Goal: Information Seeking & Learning: Learn about a topic

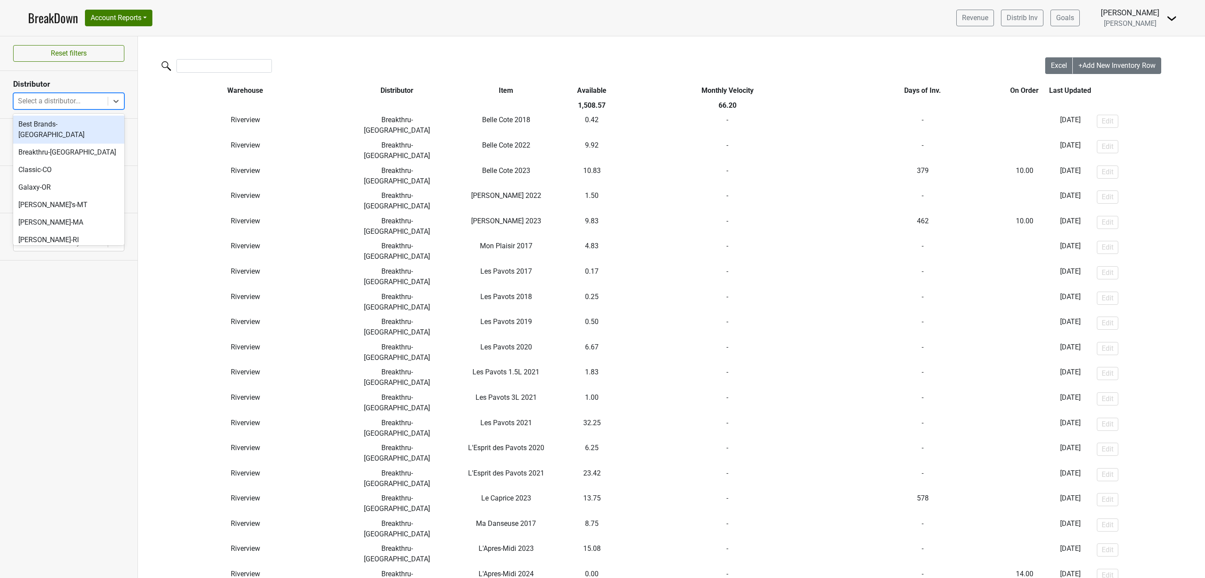
click at [89, 107] on div at bounding box center [60, 101] width 85 height 12
click at [55, 232] on div "SGWS-NV" at bounding box center [68, 240] width 111 height 18
click at [92, 101] on div at bounding box center [60, 101] width 85 height 12
click at [48, 162] on div "Classic-CO" at bounding box center [68, 170] width 111 height 18
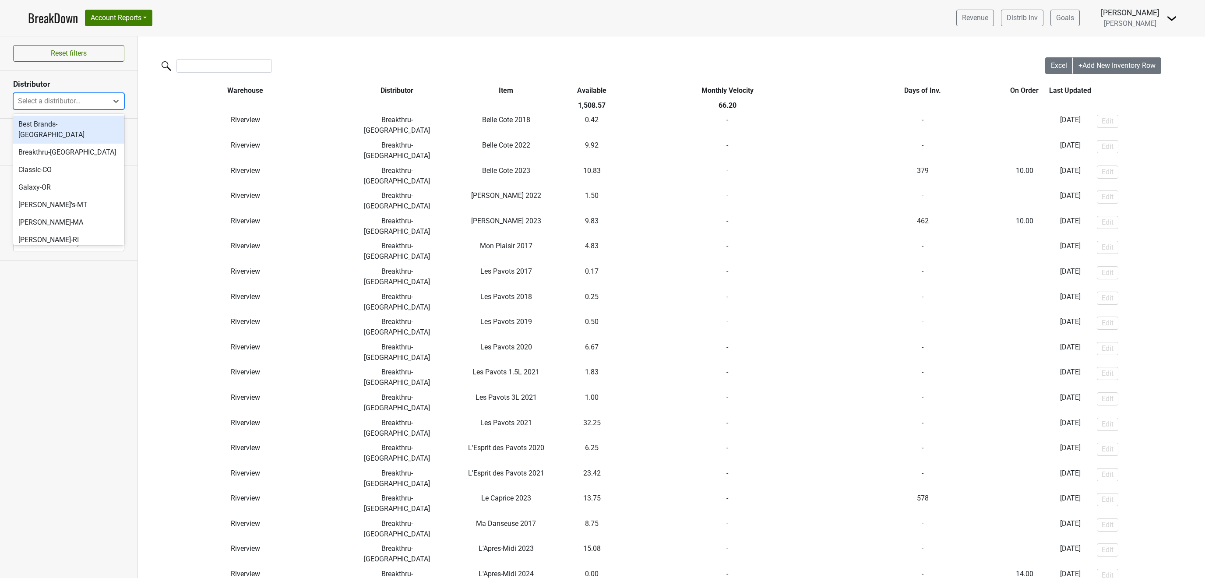
click at [74, 100] on div at bounding box center [60, 101] width 85 height 12
click at [73, 166] on div "SGWS-TX" at bounding box center [68, 175] width 111 height 18
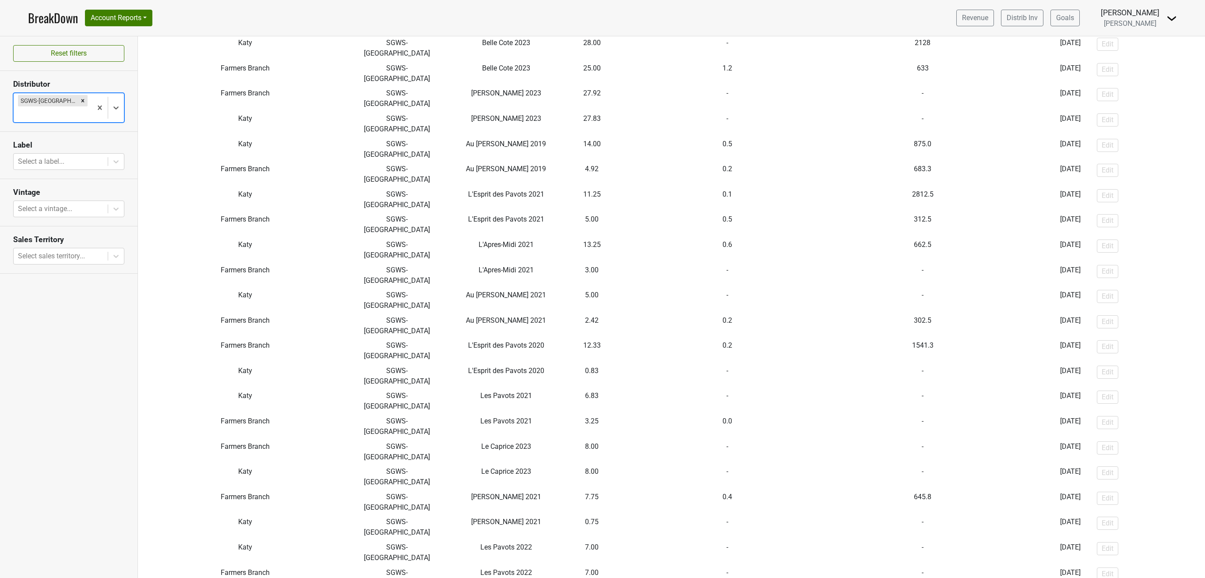
scroll to position [34, 0]
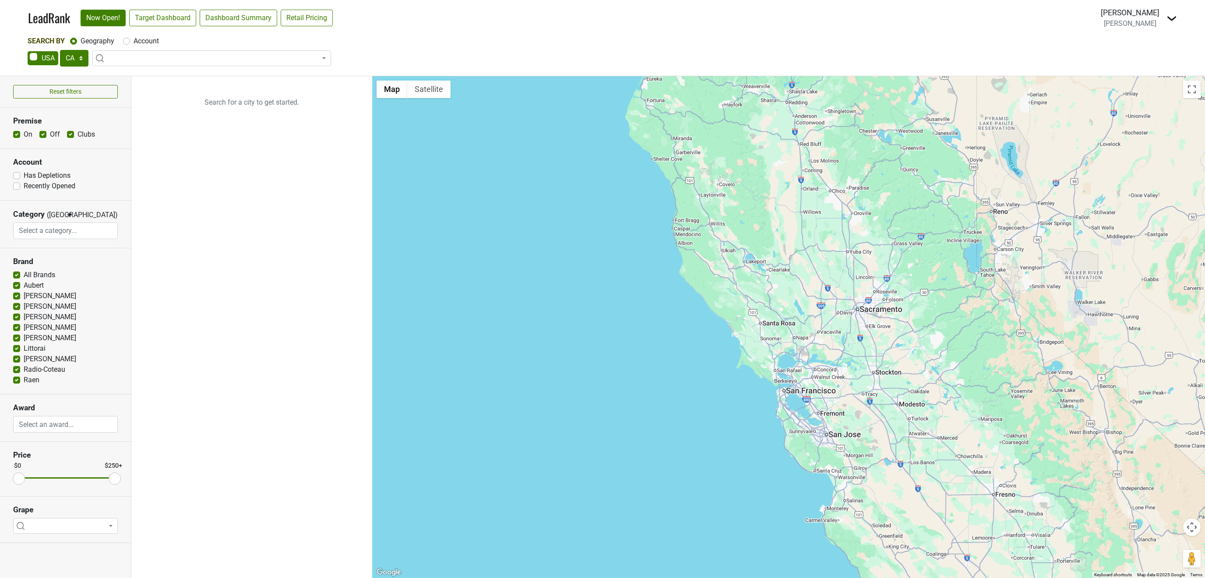
select select "CA"
select select
click at [60, 50] on select "AK AL AR AZ CA CO CT DC DE FL GA HI IA ID IL IN KS KY LA MA MD ME MI MN MO MS M…" at bounding box center [74, 58] width 28 height 17
select select "NY"
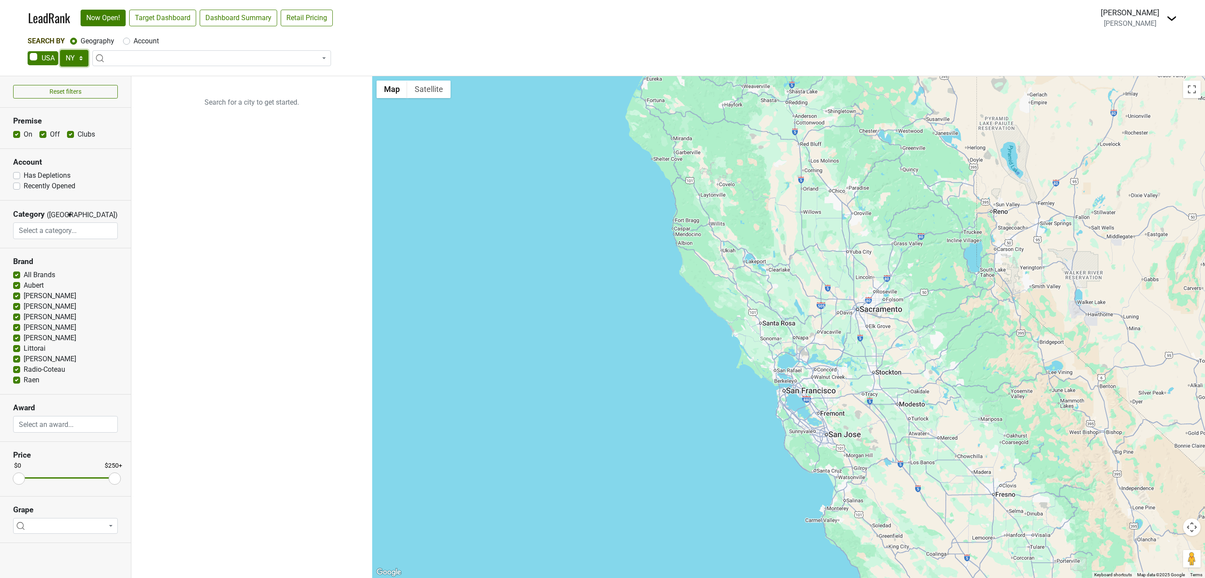
click option "NY" at bounding box center [0, 0] width 0 height 0
type input "la tete"
select select "ALL_NY"
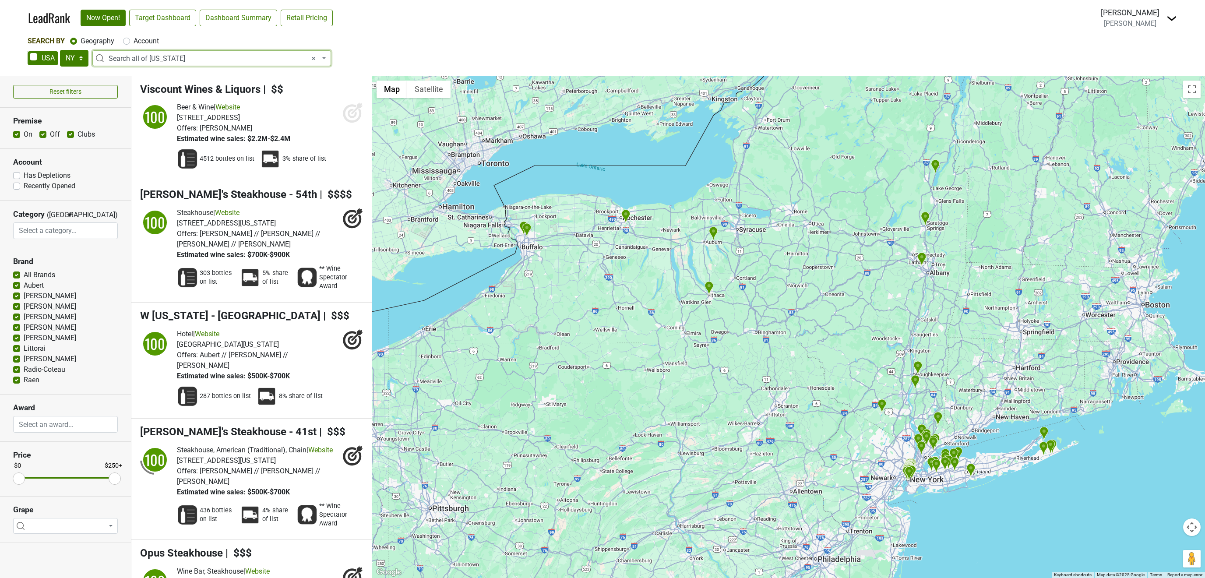
click at [204, 59] on span "× Search all of New York" at bounding box center [215, 58] width 212 height 11
click at [134, 38] on label "Account" at bounding box center [146, 41] width 25 height 11
click at [127, 38] on input "Account" at bounding box center [126, 40] width 7 height 9
radio input "true"
select select
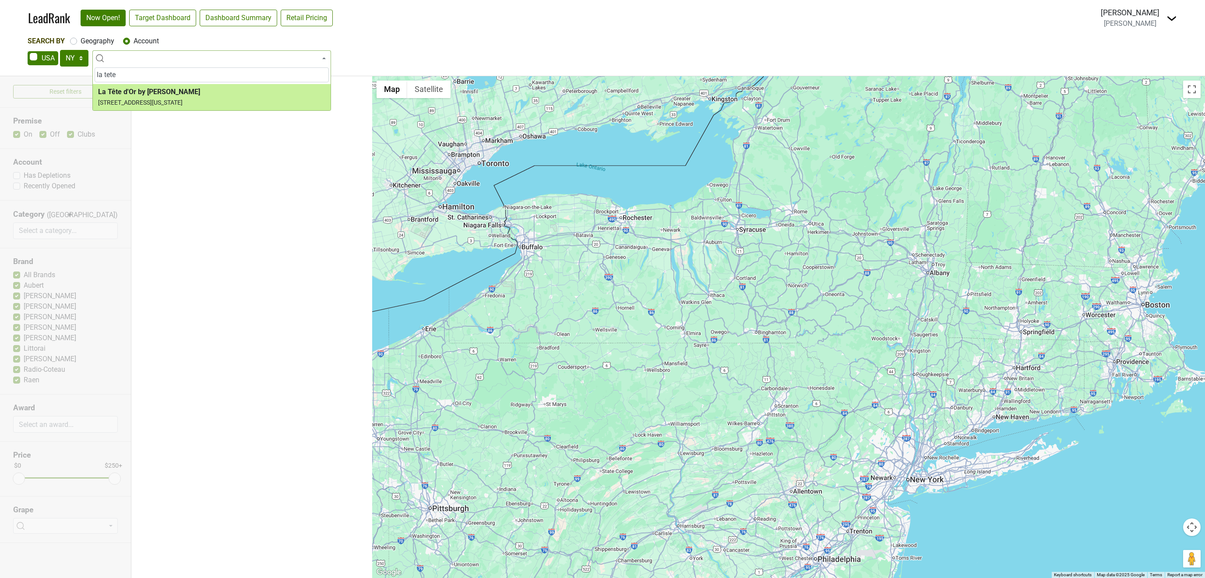
type input "la tete"
select select "124455149"
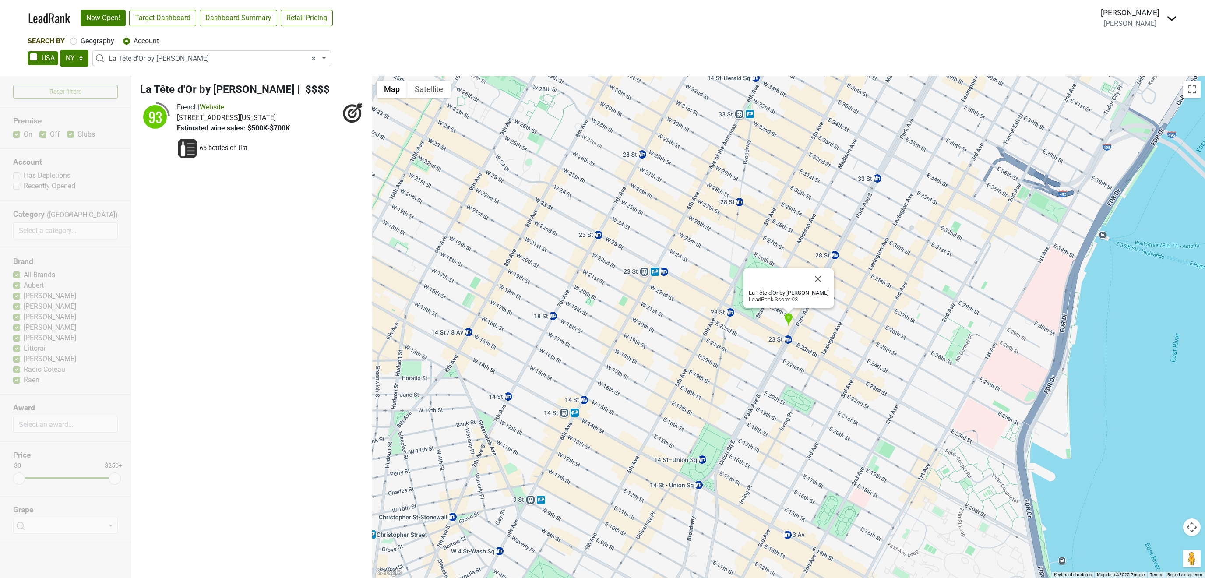
select select "NY"
select select "124455149"
select select
click at [166, 15] on link "Target Dashboard" at bounding box center [162, 18] width 67 height 17
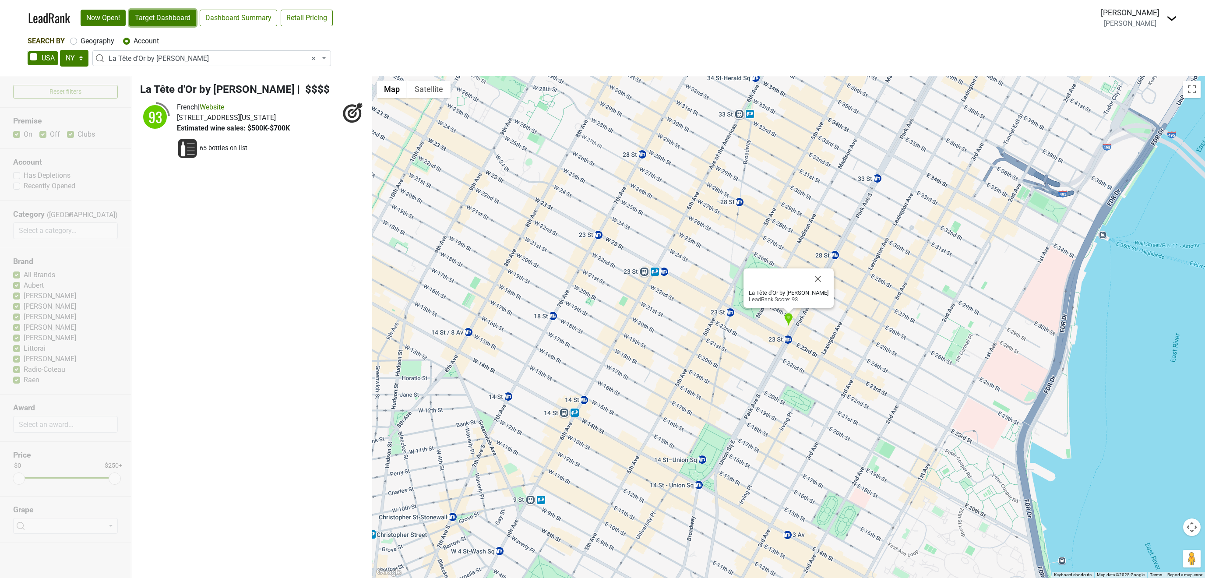
click at [183, 14] on link "Target Dashboard" at bounding box center [162, 18] width 67 height 17
click at [60, 50] on select "AK AL AR AZ CA CO CT DC DE FL GA HI IA ID IL IN KS KY LA MA MD ME MI MN MO MS M…" at bounding box center [74, 58] width 28 height 17
select select "MA"
click option "MA" at bounding box center [0, 0] width 0 height 0
select select
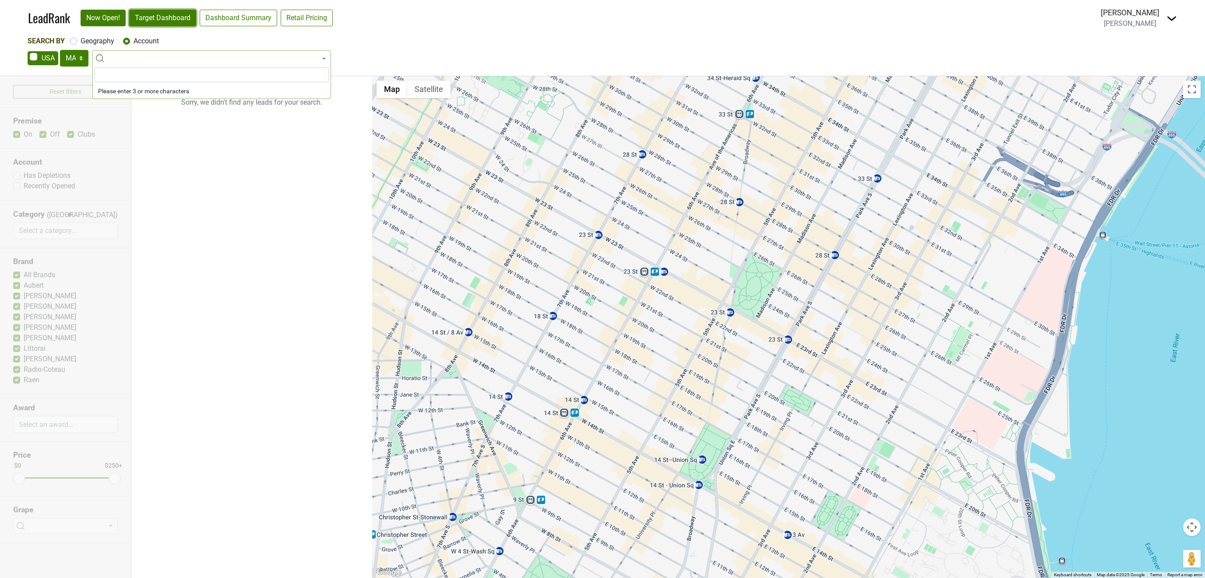
click at [187, 17] on link "Target Dashboard" at bounding box center [162, 18] width 67 height 17
click at [60, 50] on select "AK AL AR AZ CA CO CT DC DE FL GA HI IA ID IL IN KS KY LA MA MD ME MI MN MO MS M…" at bounding box center [74, 58] width 28 height 17
click option "CO" at bounding box center [0, 0] width 0 height 0
click at [155, 19] on link "Target Dashboard" at bounding box center [162, 18] width 67 height 17
click at [60, 50] on select "AK AL AR AZ CA CO CT DC DE FL GA HI IA ID IL IN KS KY LA MA MD ME MI MN MO MS M…" at bounding box center [74, 58] width 28 height 17
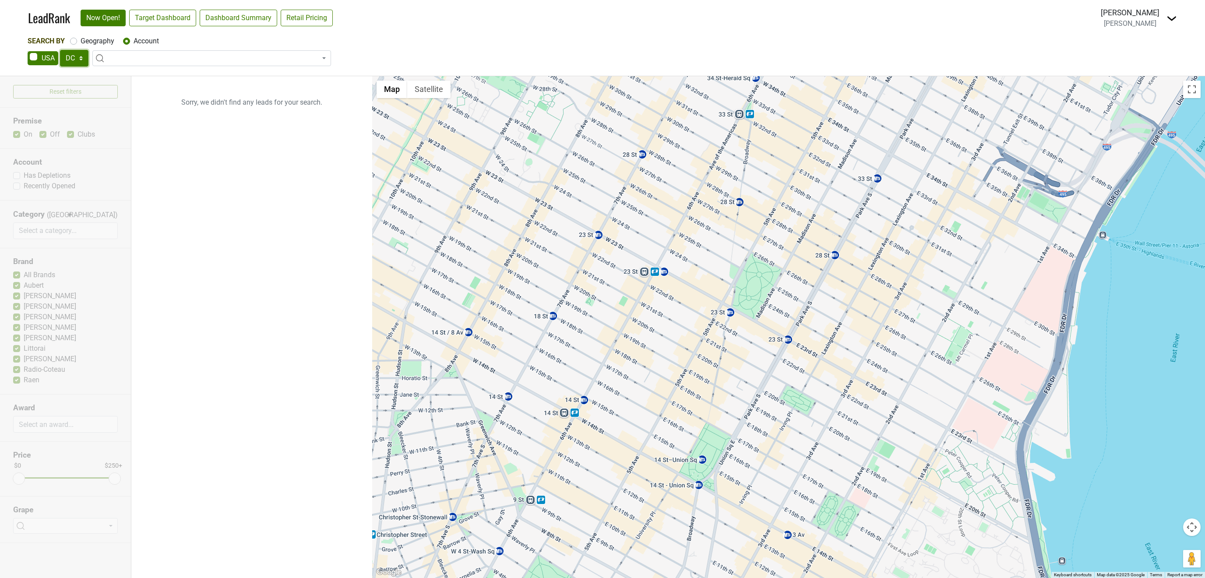
click option "DC" at bounding box center [0, 0] width 0 height 0
click at [154, 16] on link "Target Dashboard" at bounding box center [162, 18] width 67 height 17
click at [60, 50] on select "AK AL AR AZ CA CO CT DC DE FL GA HI IA ID IL IN KS KY LA MA MD ME MI MN MO MS M…" at bounding box center [74, 58] width 28 height 17
click option "NC" at bounding box center [0, 0] width 0 height 0
click at [168, 20] on link "Target Dashboard" at bounding box center [162, 18] width 67 height 17
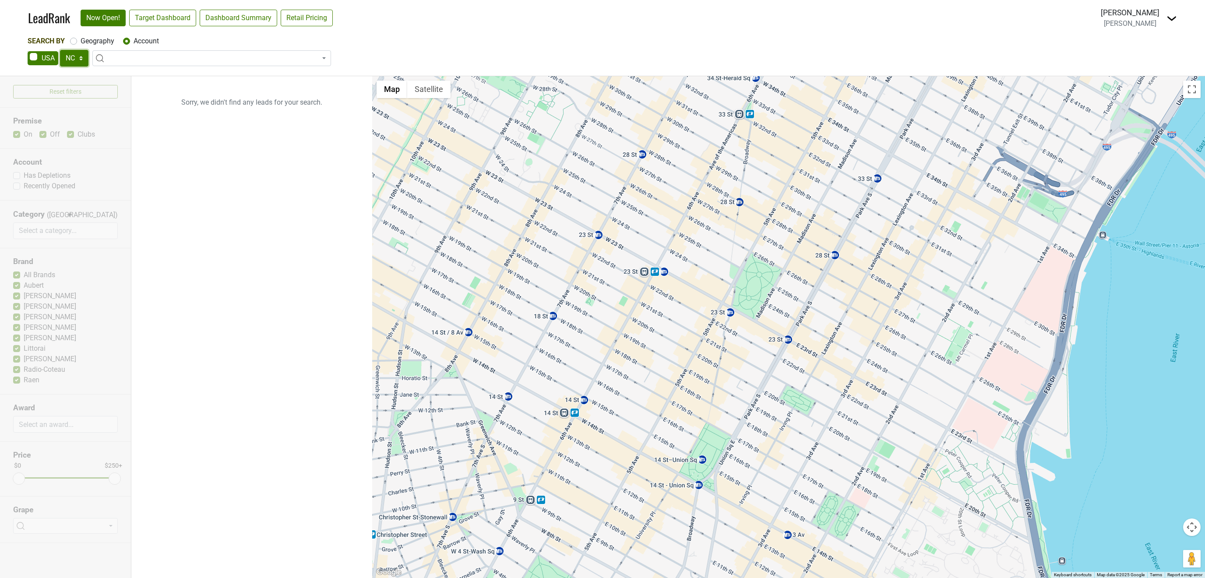
click at [60, 50] on select "AK AL AR AZ CA CO CT DC DE FL GA HI IA ID IL IN KS KY LA MA MD ME MI MN MO MS M…" at bounding box center [74, 58] width 28 height 17
click option "SC" at bounding box center [0, 0] width 0 height 0
click at [171, 16] on link "Target Dashboard" at bounding box center [162, 18] width 67 height 17
click at [60, 50] on select "AK AL AR AZ CA CO CT DC DE FL GA HI IA ID IL IN KS KY LA MA MD ME MI MN MO MS M…" at bounding box center [74, 58] width 28 height 17
click option "VA" at bounding box center [0, 0] width 0 height 0
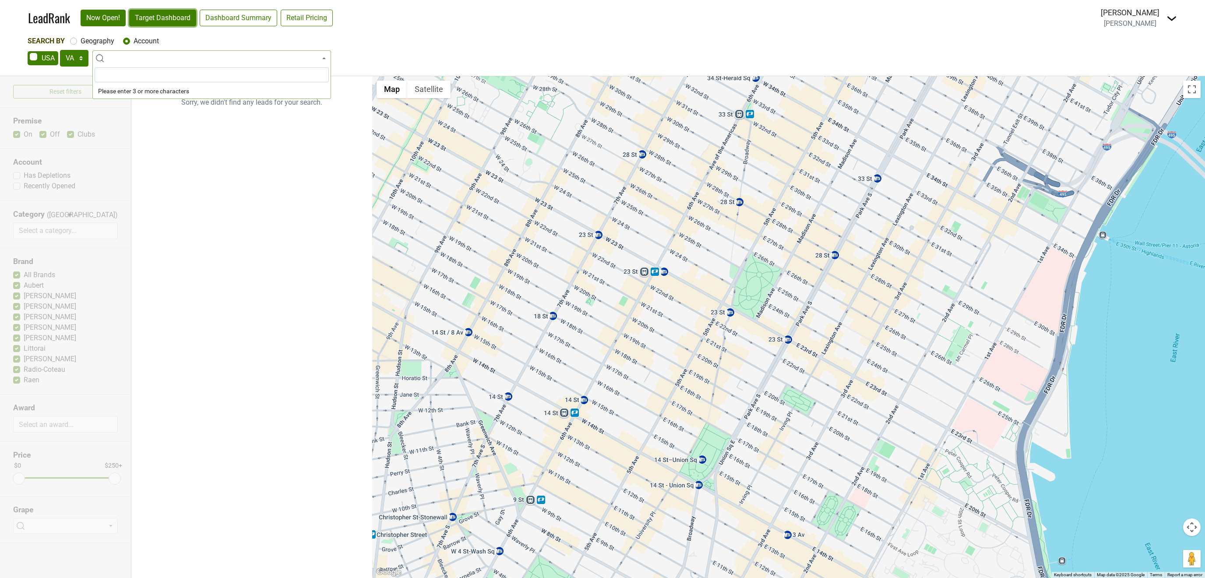
click at [159, 21] on link "Target Dashboard" at bounding box center [162, 18] width 67 height 17
click at [60, 50] on select "AK AL AR AZ CA CO CT DC DE FL GA HI IA ID IL IN KS KY LA MA MD ME MI MN MO MS M…" at bounding box center [74, 58] width 28 height 17
click option "MO" at bounding box center [0, 0] width 0 height 0
click at [183, 14] on link "Target Dashboard" at bounding box center [162, 18] width 67 height 17
click at [60, 50] on select "AK AL AR AZ CA CO CT DC DE FL GA HI IA ID IL IN KS KY LA MA MD ME MI MN MO MS M…" at bounding box center [74, 58] width 28 height 17
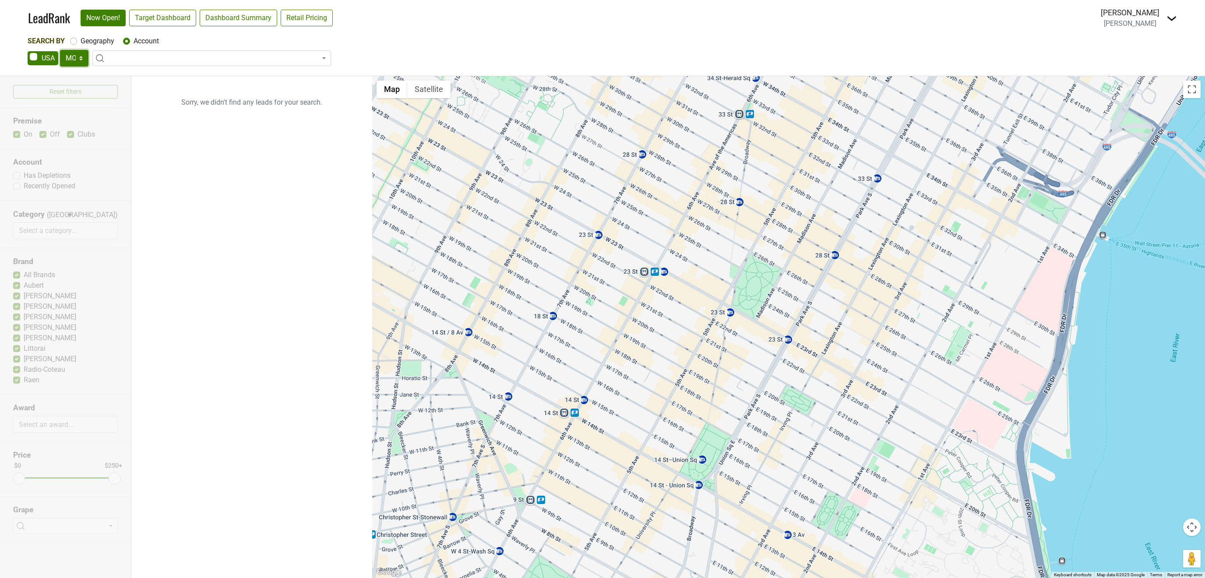
click option "TX" at bounding box center [0, 0] width 0 height 0
click at [163, 17] on link "Target Dashboard" at bounding box center [162, 18] width 67 height 17
click at [60, 50] on select "AK AL AR AZ CA CO CT DC DE FL GA HI IA ID IL IN KS KY LA MA MD ME MI MN MO MS M…" at bounding box center [74, 58] width 28 height 17
select select "FL"
click option "FL" at bounding box center [0, 0] width 0 height 0
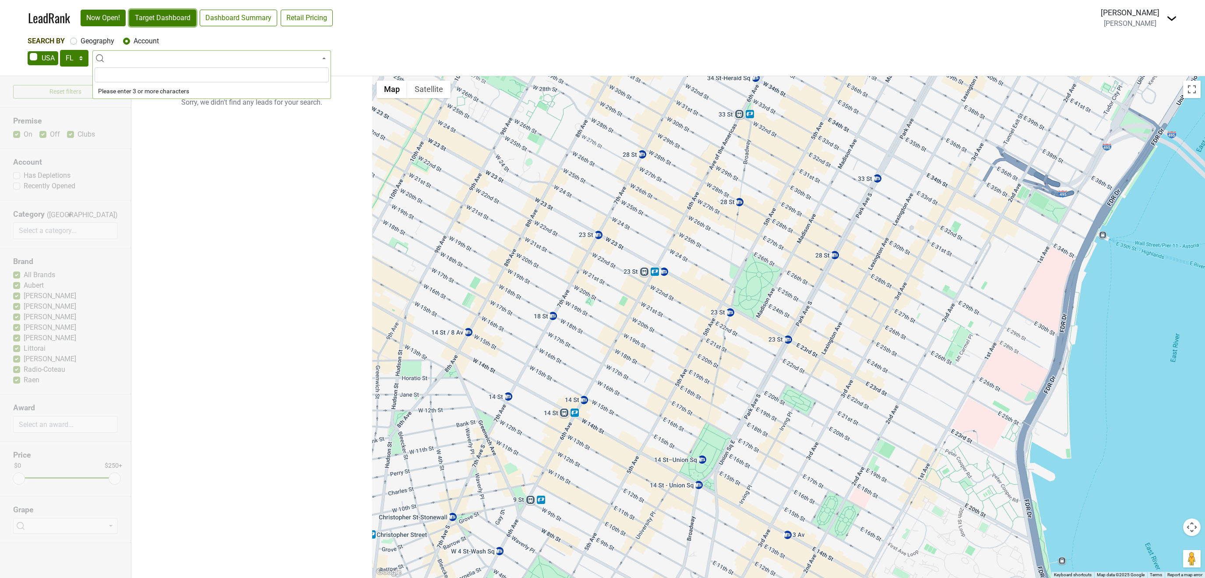
click at [164, 11] on link "Target Dashboard" at bounding box center [162, 18] width 67 height 17
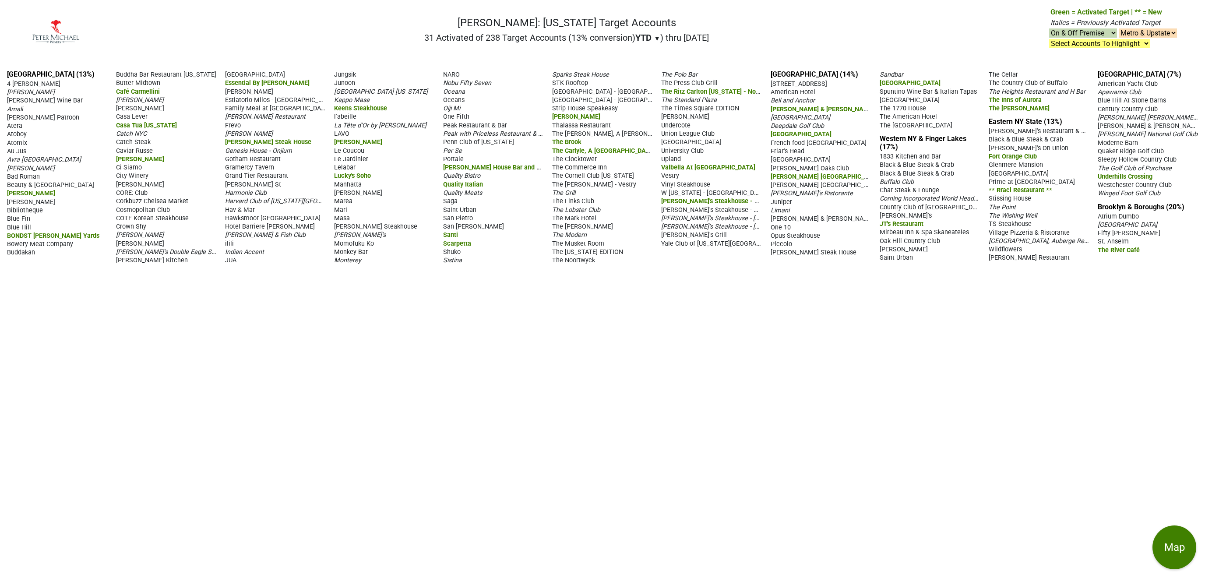
click at [370, 122] on span "La Tête d'Or by [PERSON_NAME]" at bounding box center [380, 125] width 92 height 7
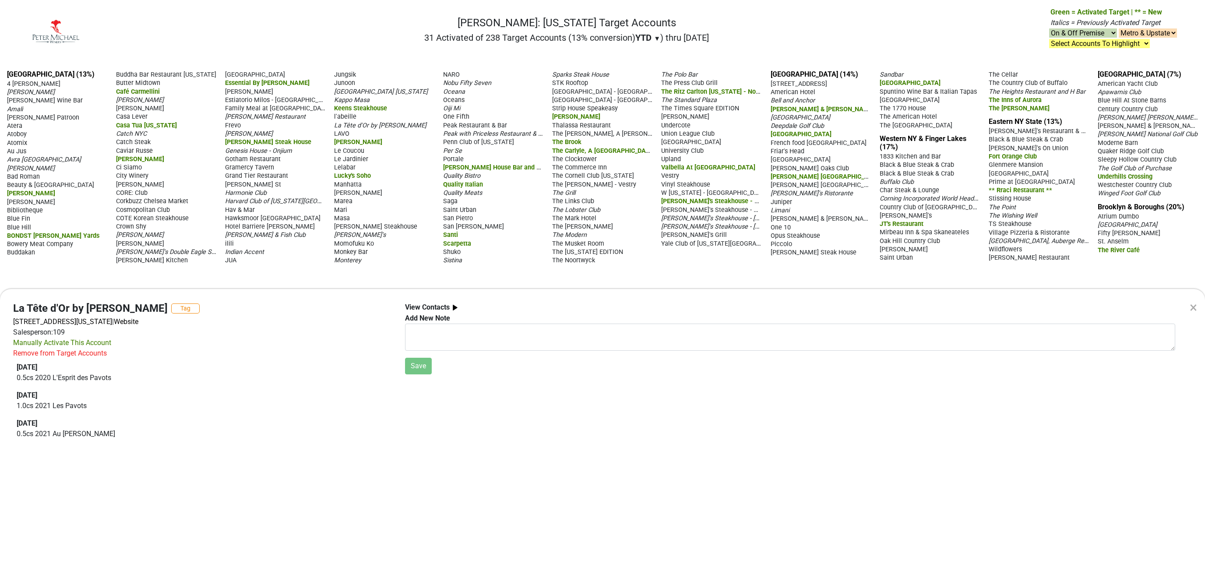
click at [281, 352] on div "La Tête d'Or by [PERSON_NAME] Tag [STREET_ADDRESS][US_STATE] | Website Salesper…" at bounding box center [203, 376] width 392 height 148
click at [1192, 307] on div "×" at bounding box center [1193, 307] width 7 height 21
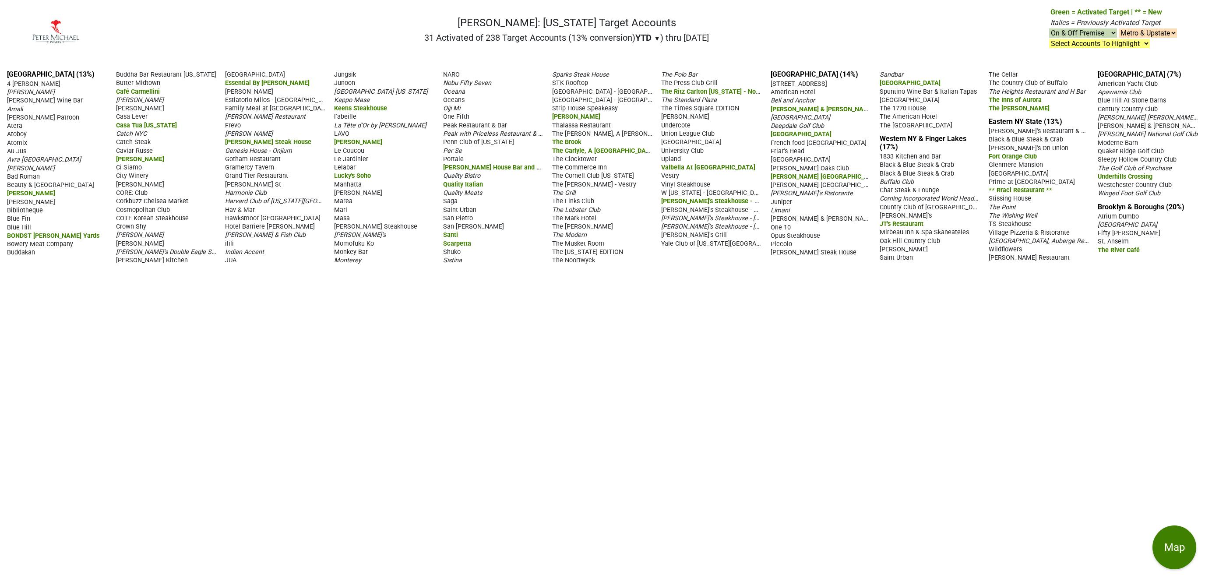
click at [1049, 39] on select "Select Accounts To Highlight **Activated After 8/1/25** Prev. Active, YTD Non-B…" at bounding box center [1099, 43] width 101 height 9
click option "Prev. Active, YTD Non-Buy" at bounding box center [0, 0] width 0 height 0
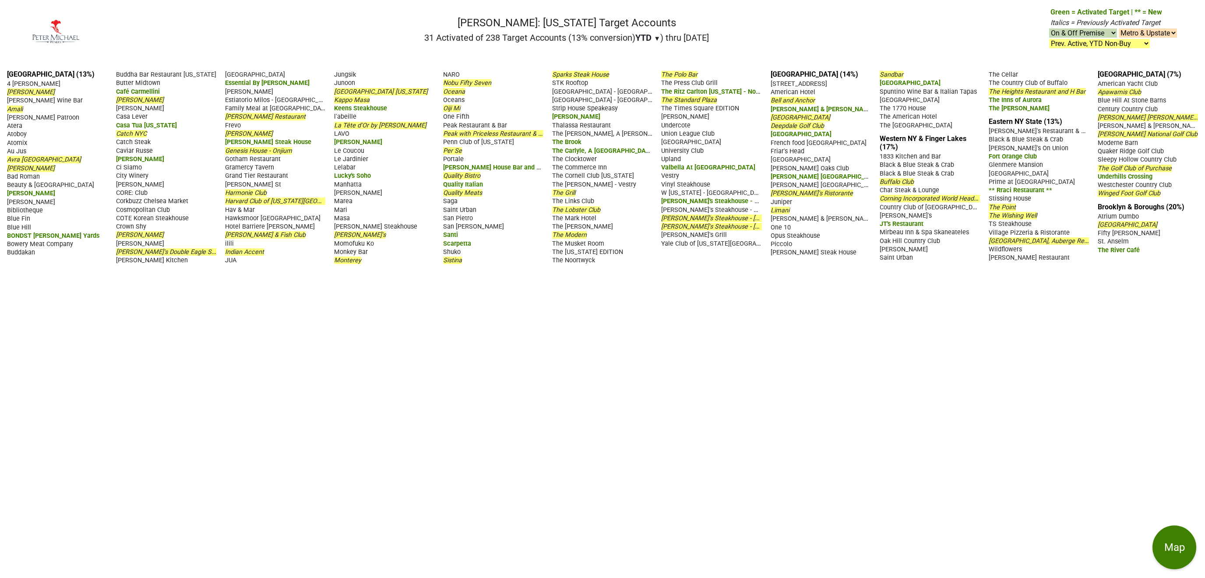
click at [136, 132] on span "Catch NYC" at bounding box center [131, 133] width 31 height 7
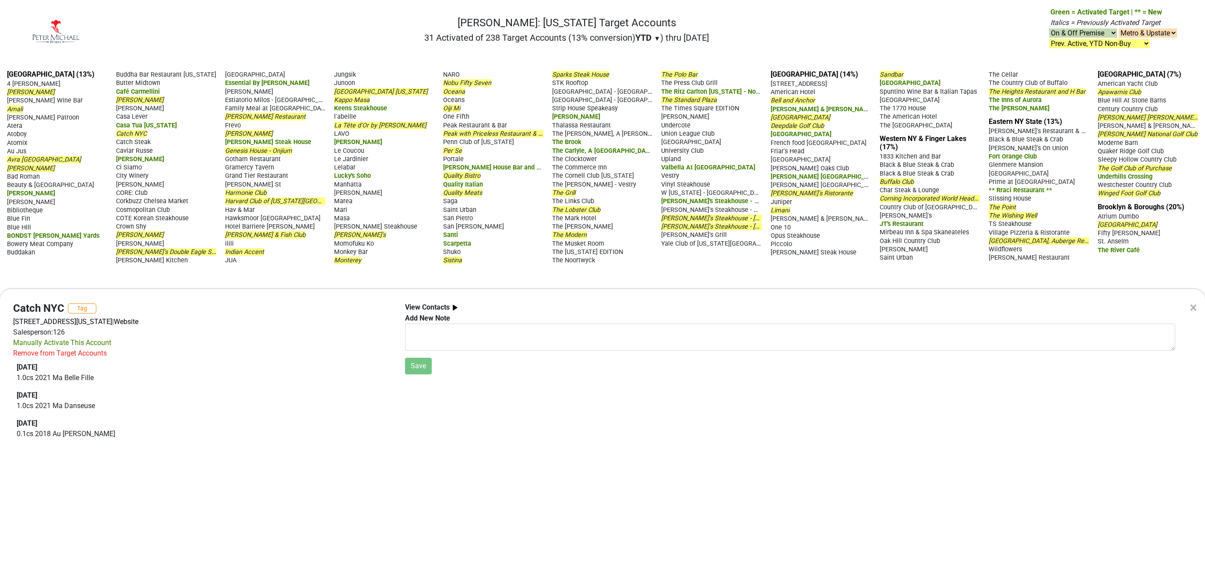
click at [1192, 308] on div "×" at bounding box center [1193, 307] width 7 height 21
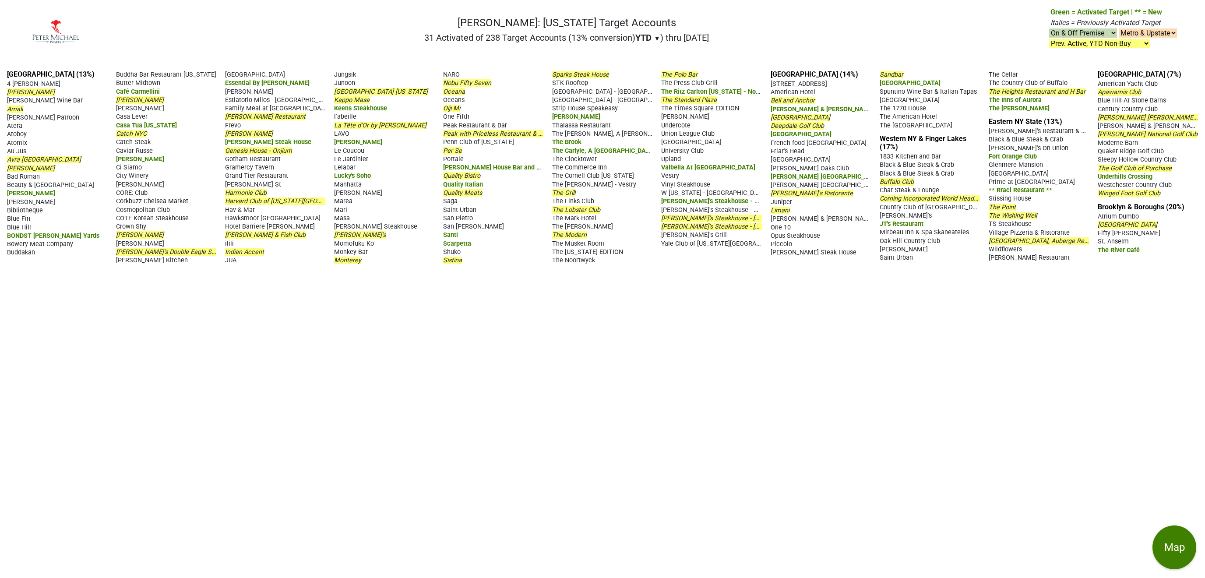
click at [1049, 39] on select "Select Accounts To Highlight **Activated After 8/1/25** Prev. Active, YTD Non-B…" at bounding box center [1099, 43] width 101 height 9
click option "Prev. Active, LTM Non-Buy" at bounding box center [0, 0] width 0 height 0
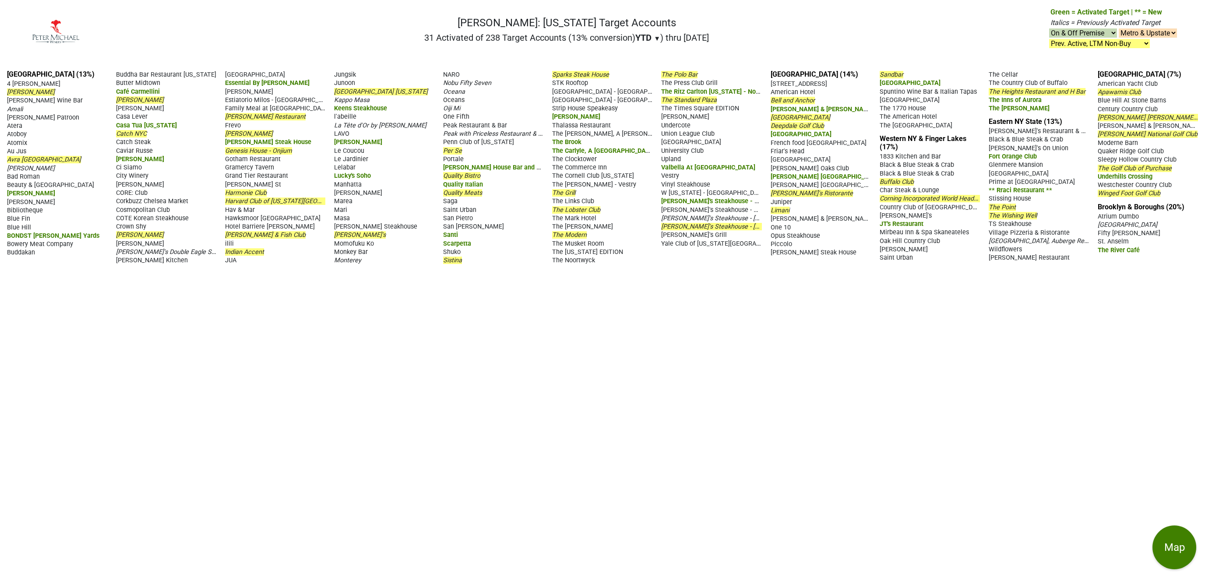
click at [1049, 39] on select "Select Accounts To Highlight **Activated After 8/1/25** Prev. Active, YTD Non-B…" at bounding box center [1099, 43] width 101 height 9
select select ".nonbuy-ytd"
click option "Prev. Active, YTD Non-Buy" at bounding box center [0, 0] width 0 height 0
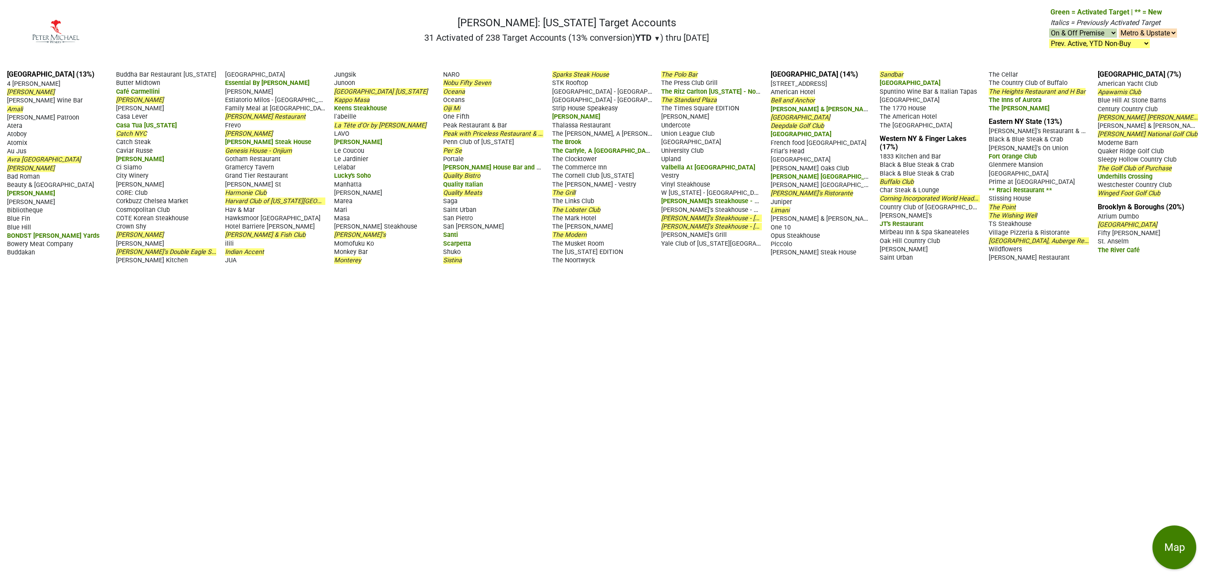
click at [1049, 28] on select "On & Off Premise On Premise Off Premise Country Clubs Only" at bounding box center [1083, 32] width 68 height 9
select select "on"
click option "On Premise" at bounding box center [0, 0] width 0 height 0
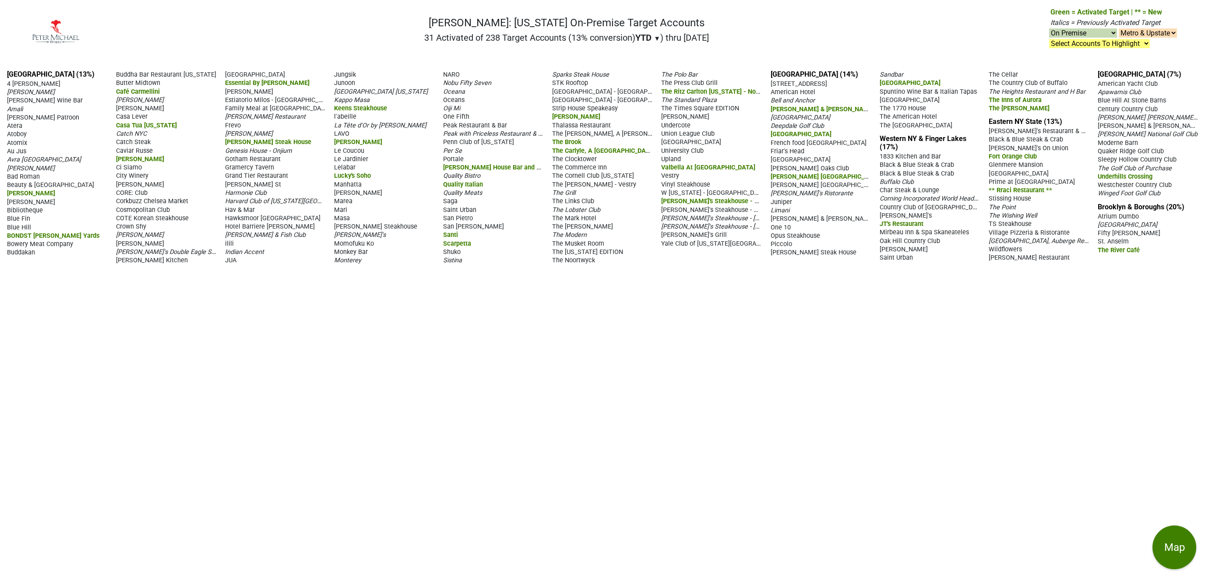
select select "on"
click at [1049, 39] on select "Select Accounts To Highlight **Activated After [DATE]** Prev. Active, YTD Non-B…" at bounding box center [1099, 43] width 101 height 9
select select ".nonbuy-ytd"
click option "Prev. Active, YTD Non-Buy" at bounding box center [0, 0] width 0 height 0
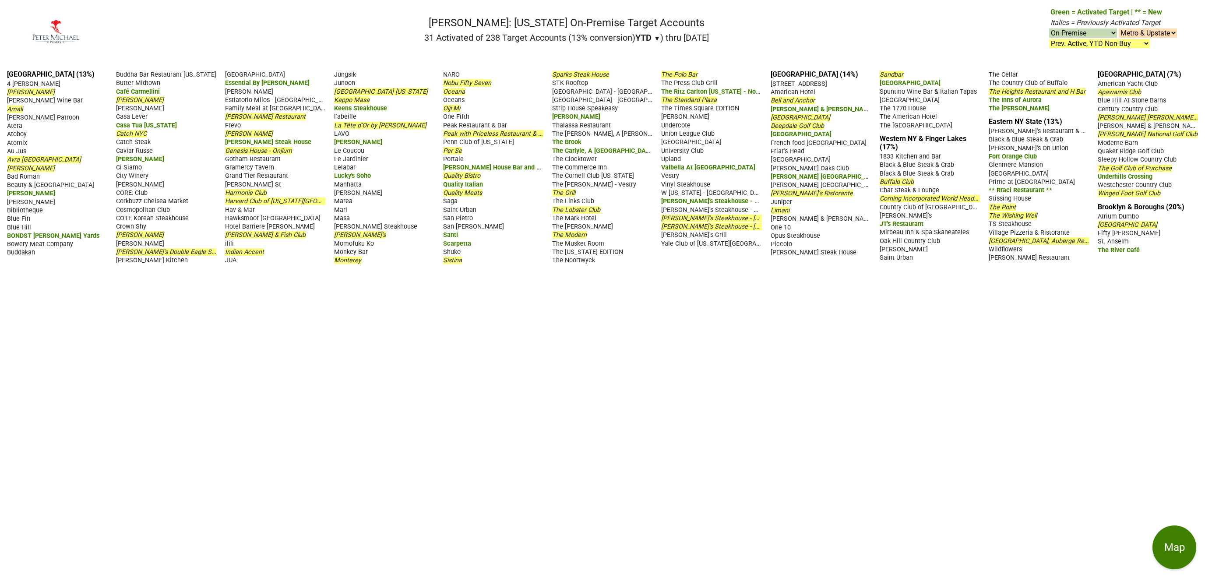
click at [158, 217] on span "COTE Korean Steakhouse" at bounding box center [152, 218] width 73 height 7
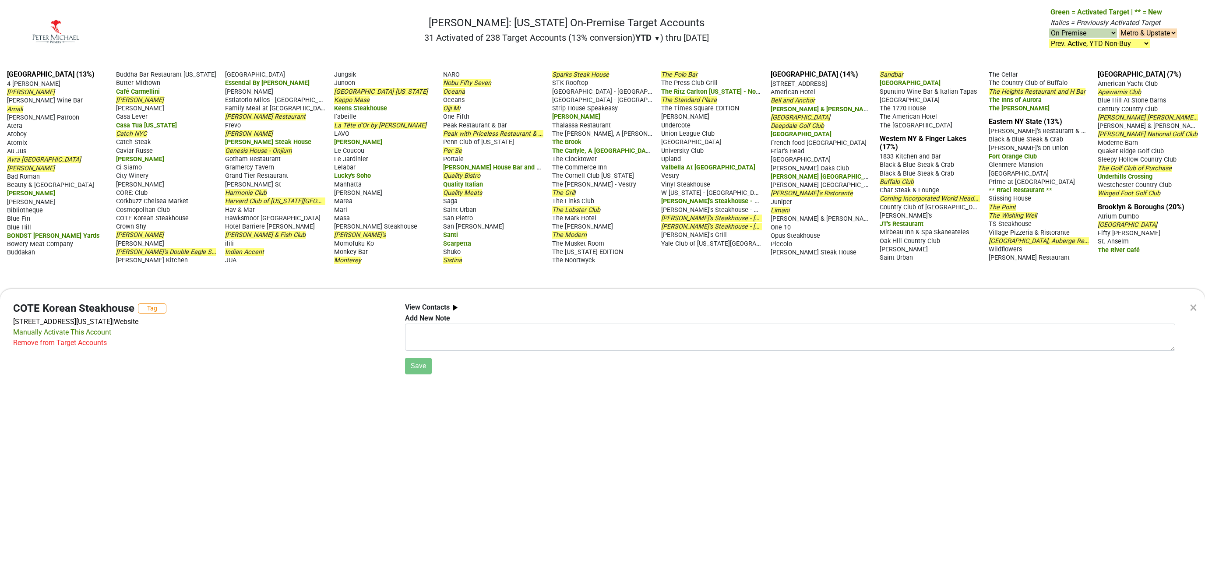
click at [140, 225] on div "× COTE Korean Steakhouse Tag [STREET_ADDRESS][US_STATE] | Website Manually Acti…" at bounding box center [602, 289] width 1205 height 578
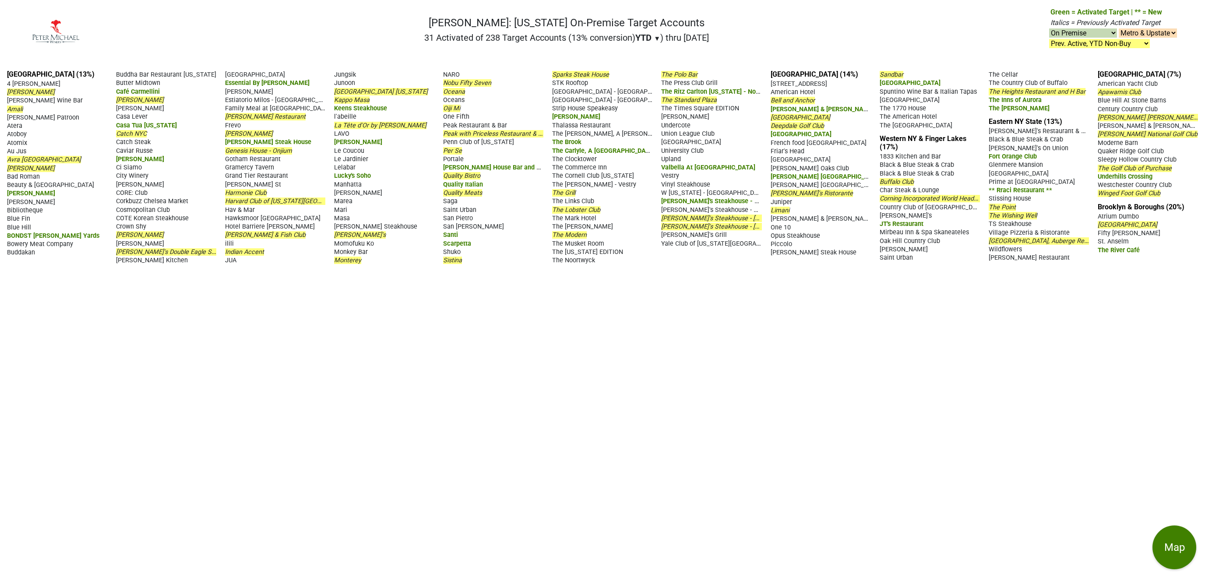
click at [140, 225] on span "Crown Shy" at bounding box center [131, 226] width 30 height 7
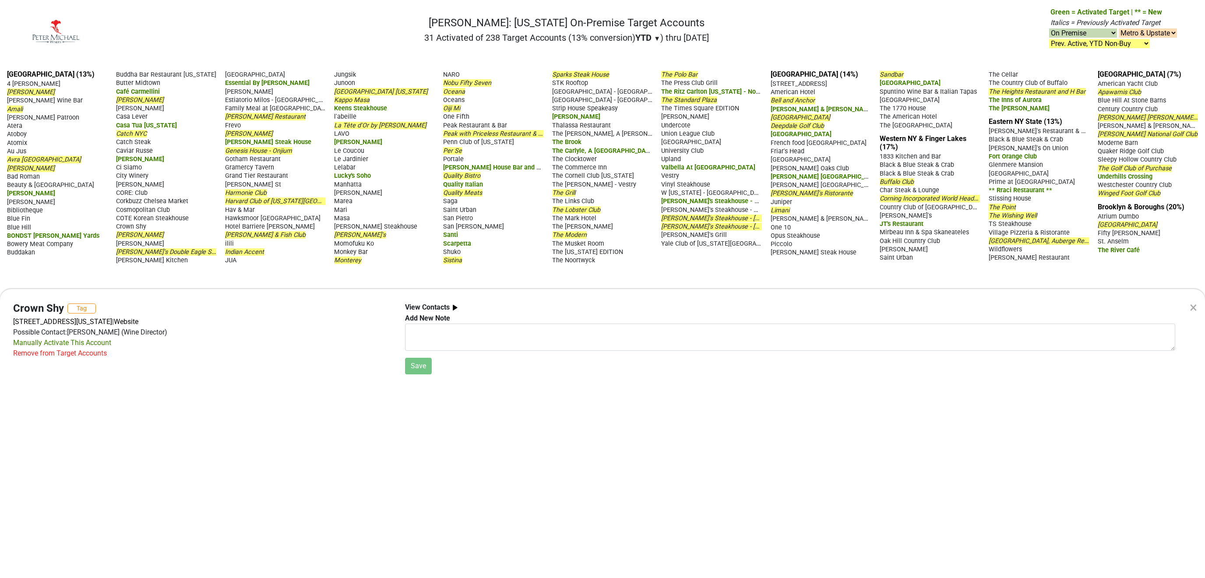
click at [140, 225] on div "× Crown Shy Tag [STREET_ADDRESS][US_STATE] | Website Possible Contact: [PERSON_…" at bounding box center [602, 289] width 1205 height 578
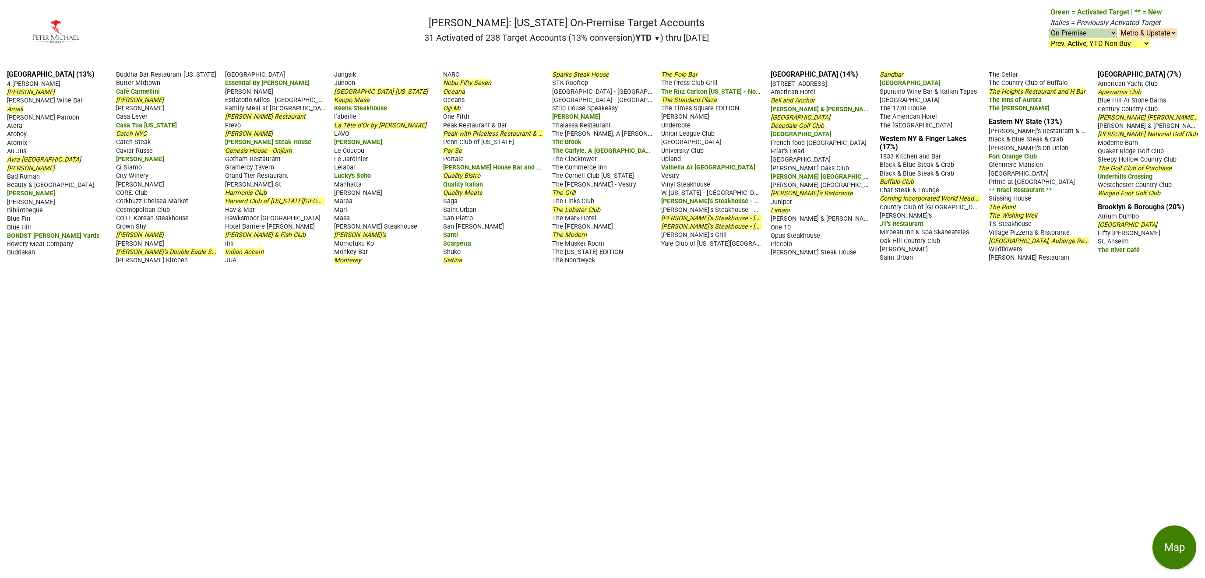
click at [1049, 39] on select "Select Accounts To Highlight **Activated After [DATE]** Prev. Active, YTD Non-B…" at bounding box center [1099, 43] width 101 height 9
click at [1113, 43] on select "Select Accounts To Highlight **Activated After [DATE]** Prev. Active, YTD Non-B…" at bounding box center [1099, 43] width 101 height 9
click at [16, 91] on span "[PERSON_NAME]" at bounding box center [31, 91] width 48 height 7
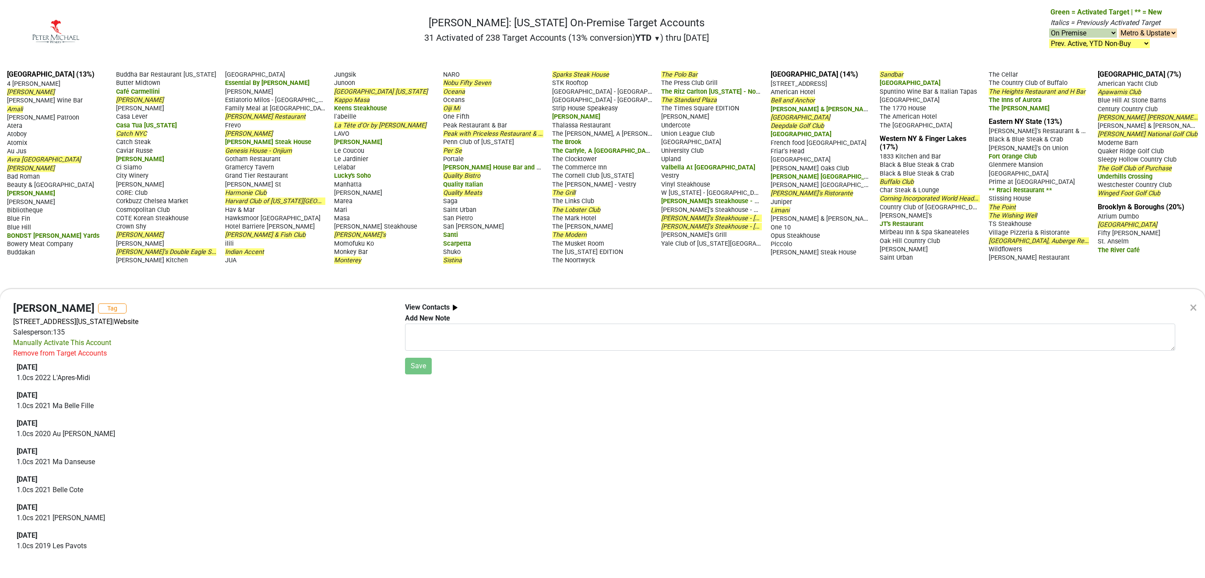
click at [136, 132] on div "× Ai Fiori Tag 400 5th Ave, Ste 2, New York, NY 10018 | Website Salesperson: 13…" at bounding box center [602, 289] width 1205 height 578
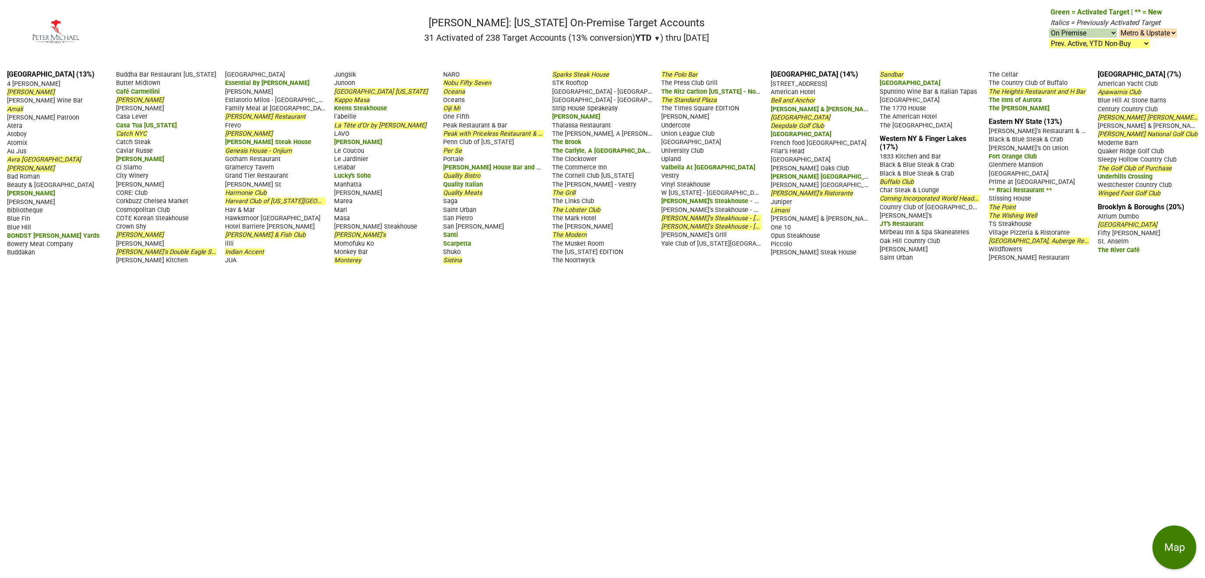
click at [136, 132] on span "Catch NYC" at bounding box center [131, 133] width 31 height 7
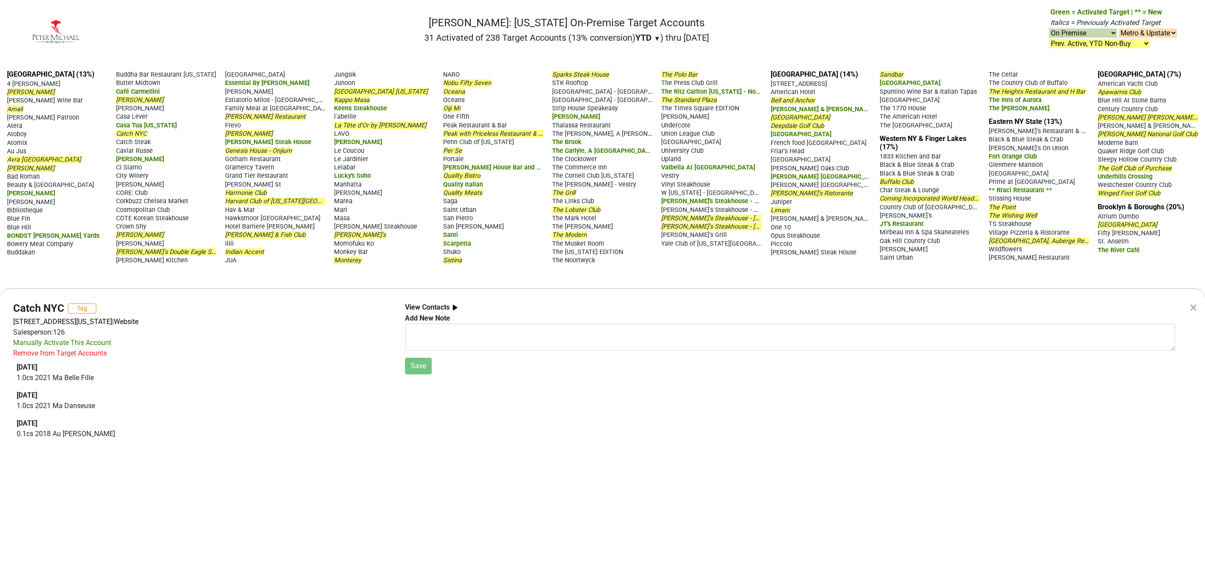
click at [369, 123] on div "× Catch NYC Tag 21 9th Ave, New York, NY 10014 | Website Salesperson: 126 Manua…" at bounding box center [602, 289] width 1205 height 578
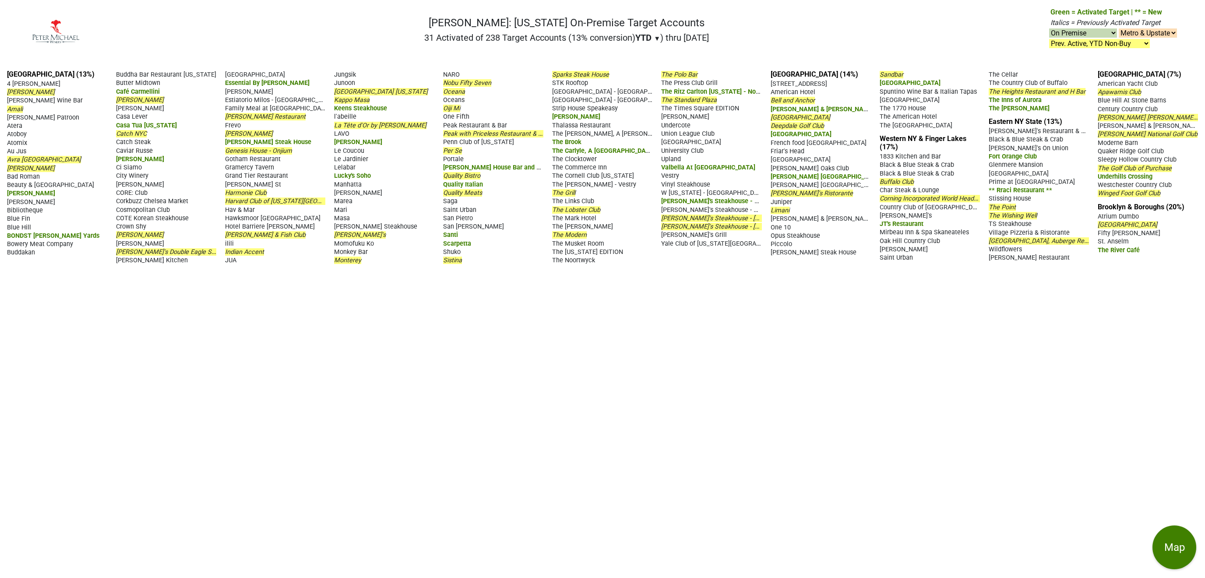
click at [369, 123] on span "La Tête d'Or by [PERSON_NAME]" at bounding box center [380, 125] width 92 height 7
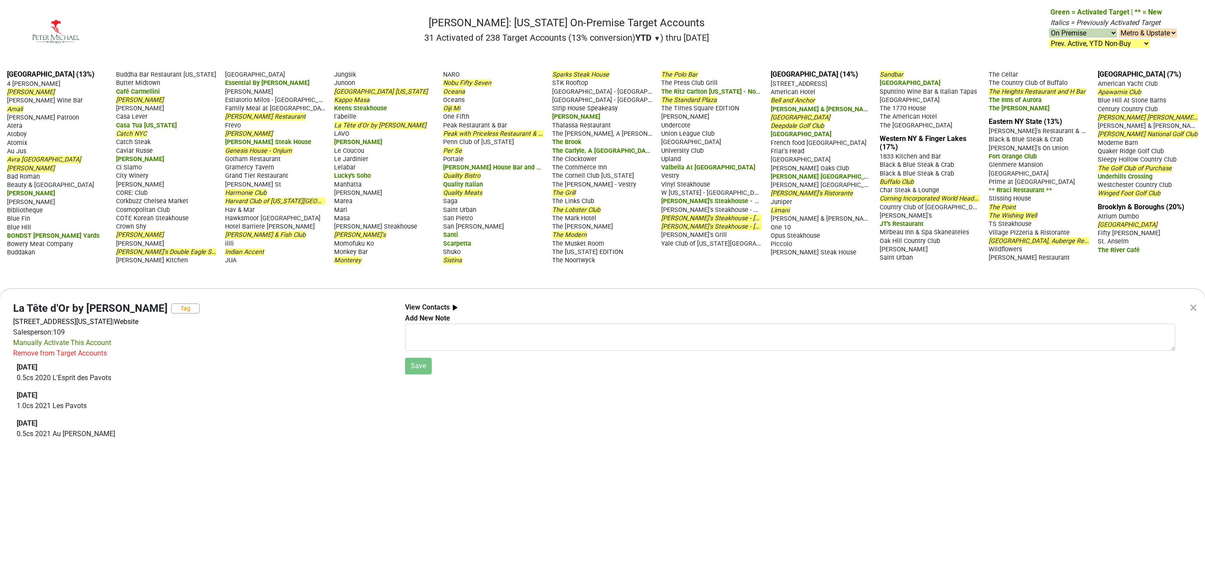
click at [456, 258] on div "× La Tête d'Or by Daniel Tag 318 Park Ave S, New York, NY 10010 | Website Sales…" at bounding box center [602, 289] width 1205 height 578
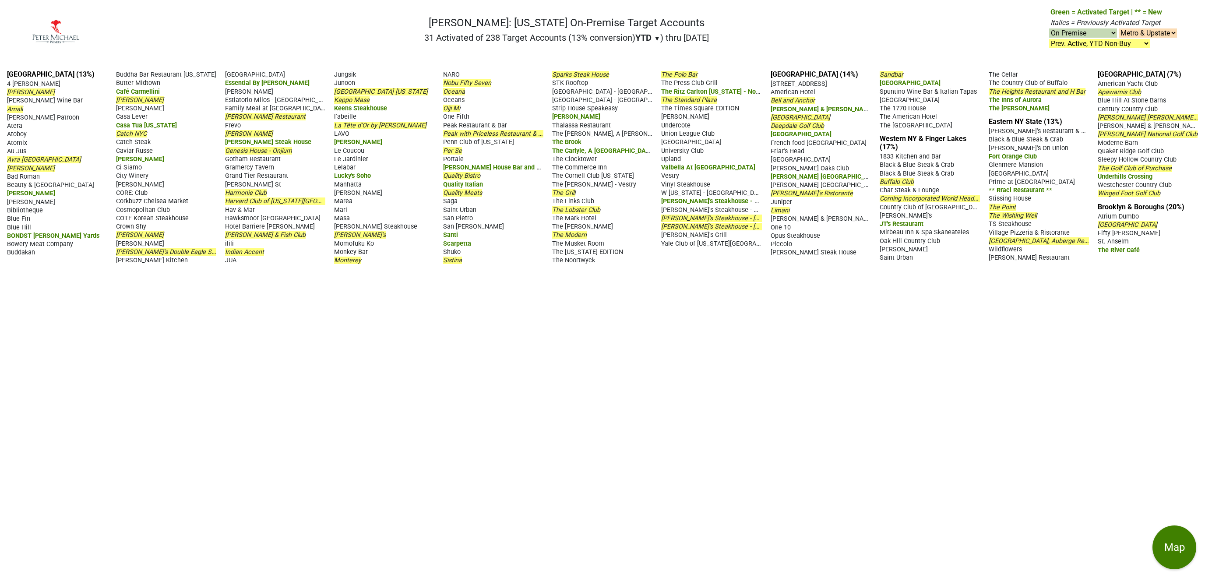
click at [456, 258] on span "Sistina" at bounding box center [452, 260] width 19 height 7
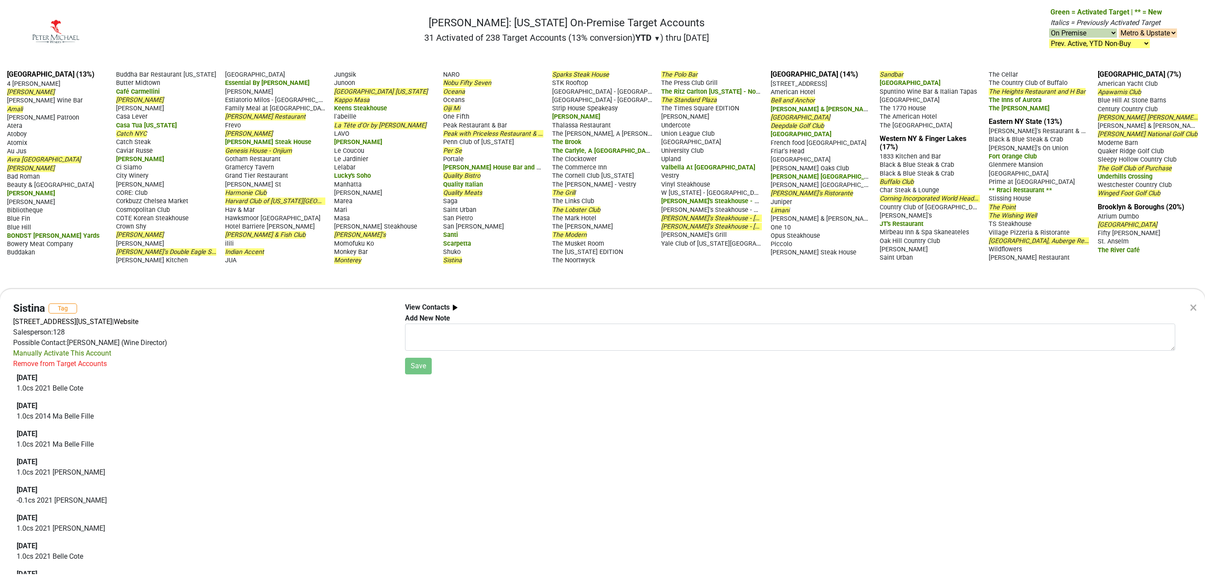
click at [1195, 309] on div "×" at bounding box center [1193, 307] width 7 height 21
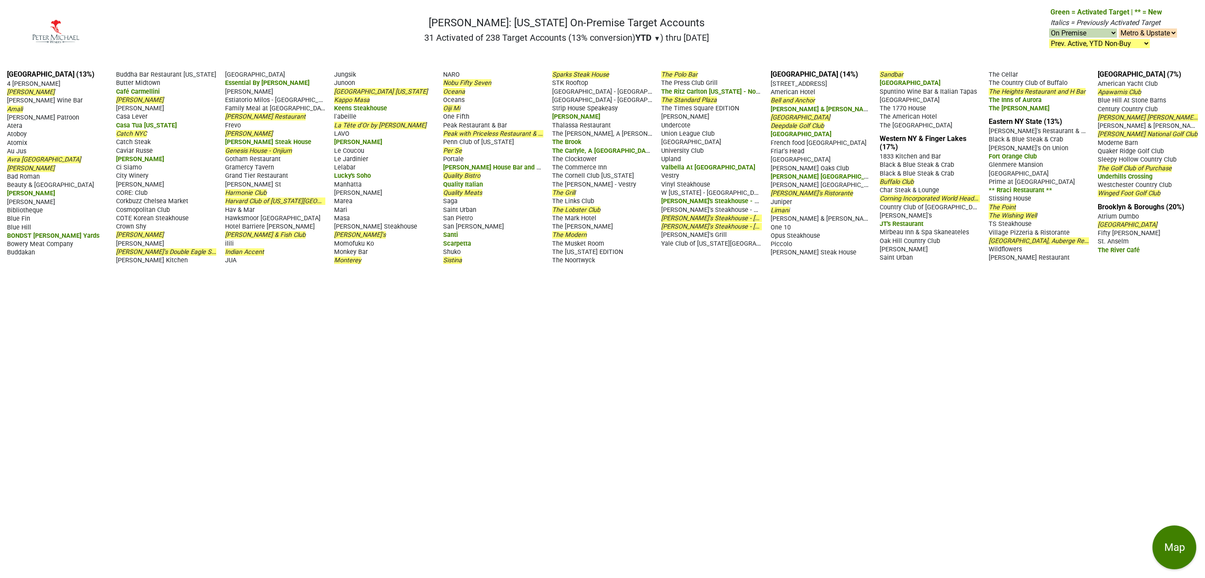
click at [652, 35] on div "YTD ▼ YTD LTM" at bounding box center [647, 37] width 25 height 11
click at [644, 72] on div "LTM" at bounding box center [651, 74] width 33 height 19
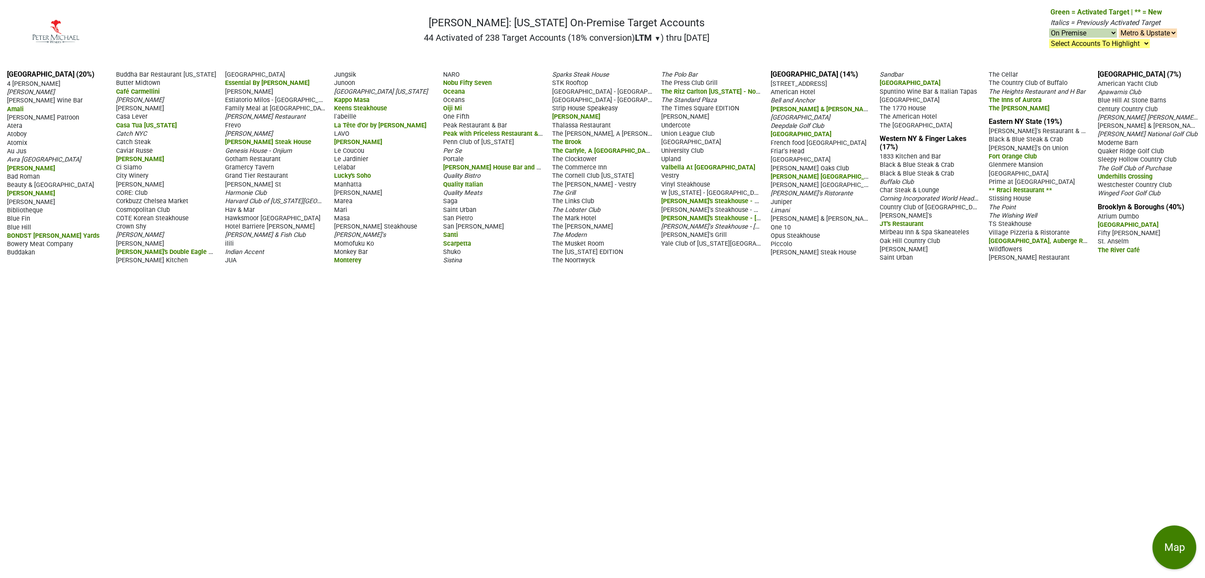
select select "on"
click at [650, 37] on div "LTM ▼ YTD LTM" at bounding box center [648, 37] width 26 height 11
click at [643, 53] on div "YTD" at bounding box center [651, 55] width 33 height 19
select select "on"
click at [1119, 28] on select "Metro & Upstate Metro Only Upstate Only" at bounding box center [1148, 32] width 58 height 9
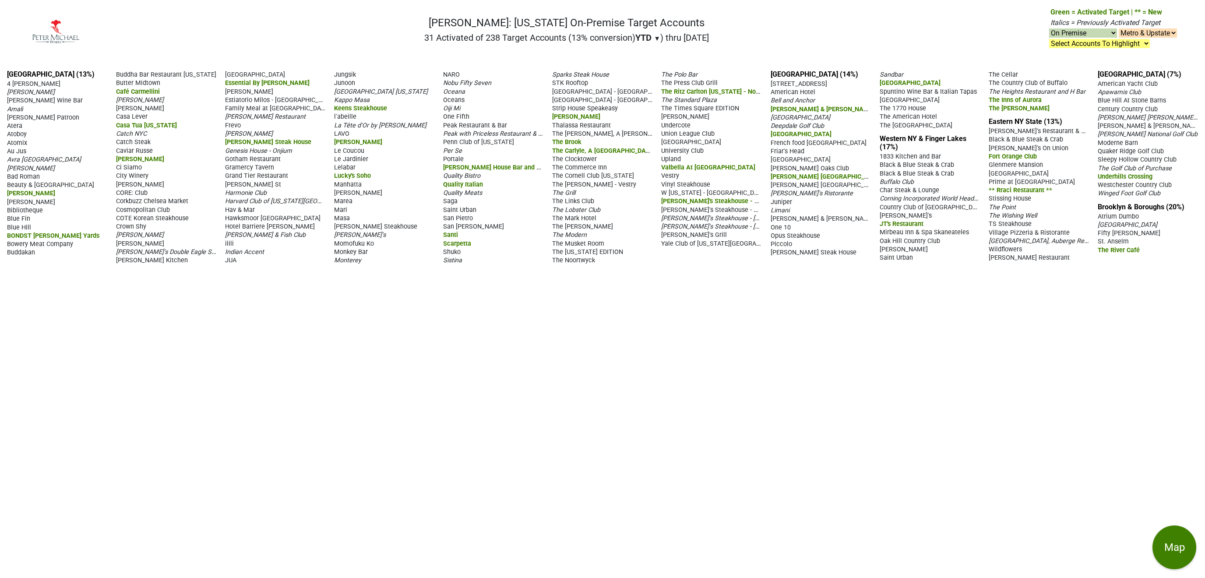
select select "1"
click option "Metro Only" at bounding box center [0, 0] width 0 height 0
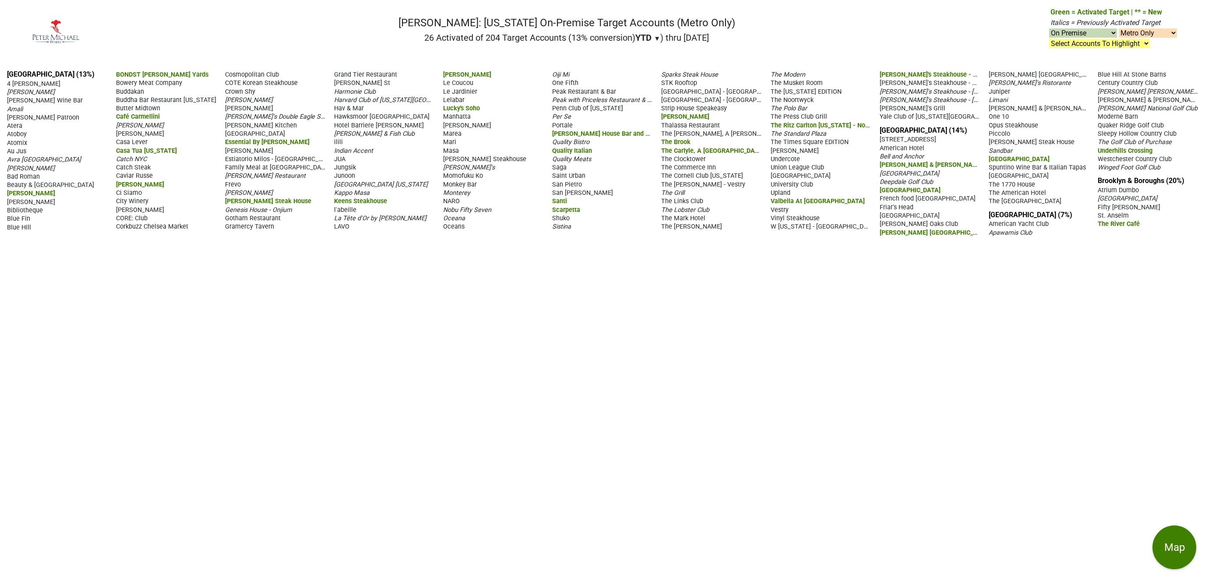
select select "on"
click at [1119, 28] on select "Metro & Upstate Metro Only Upstate Only" at bounding box center [1148, 32] width 58 height 9
select select "2"
click option "Upstate Only" at bounding box center [0, 0] width 0 height 0
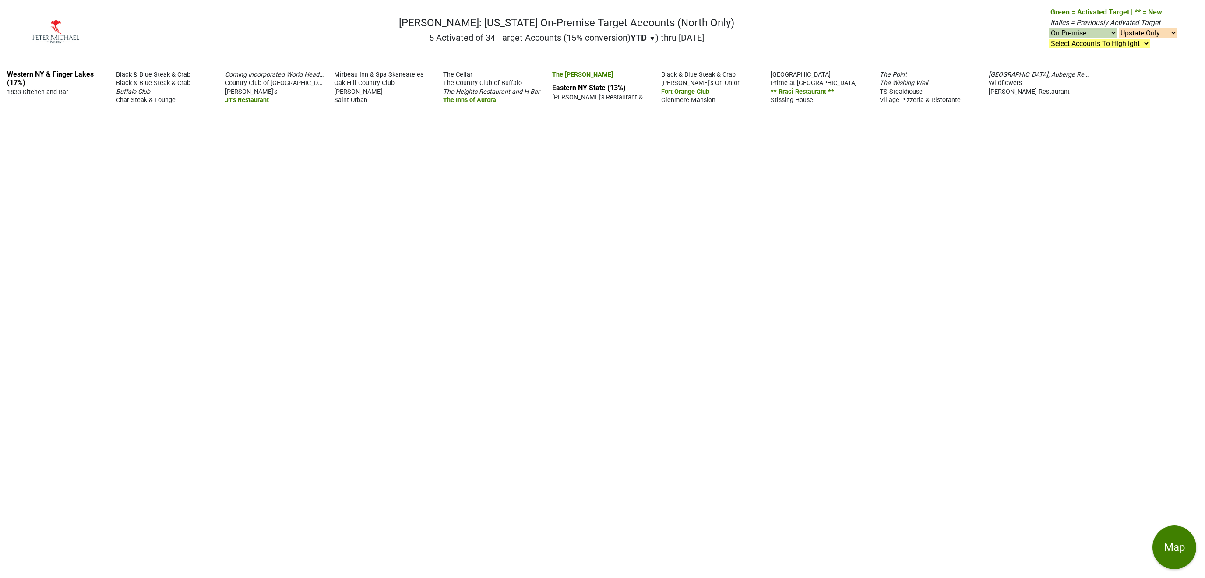
select select "on"
select select "2"
click at [1049, 39] on select "Select Accounts To Highlight **Activated After [DATE]** Prev. Active, YTD Non-B…" at bounding box center [1099, 43] width 101 height 9
click at [1130, 33] on select "Metro & Upstate Metro Only Upstate Only" at bounding box center [1148, 32] width 58 height 9
click at [1119, 28] on select "Metro & Upstate Metro Only Upstate Only" at bounding box center [1148, 32] width 58 height 9
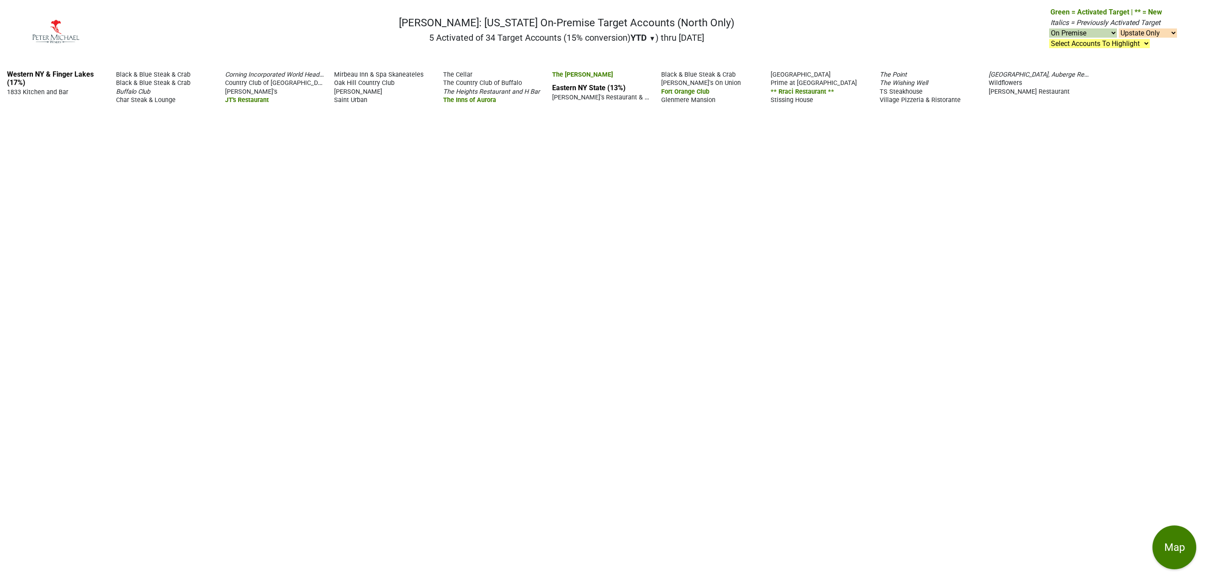
select select
click option "Metro & Upstate" at bounding box center [0, 0] width 0 height 0
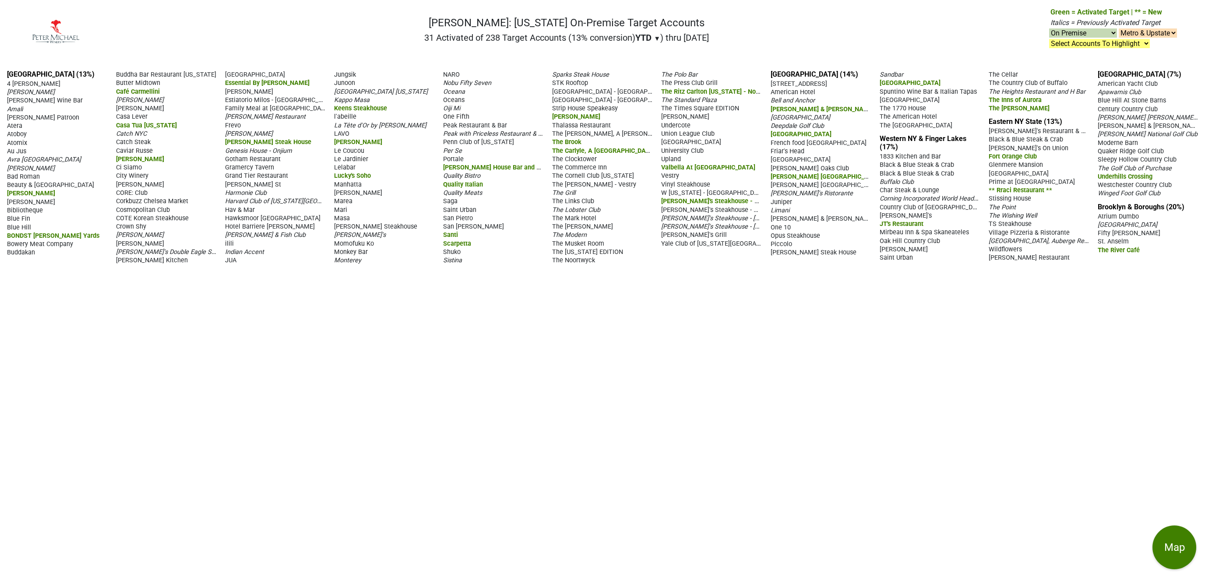
select select "on"
click at [1049, 39] on select "Select Accounts To Highlight **Activated After 8/1/25** Prev. Active, YTD Non-B…" at bounding box center [1099, 43] width 101 height 9
click option "New Openings" at bounding box center [0, 0] width 0 height 0
click at [1049, 39] on select "Select Accounts To Highlight **Activated After 8/1/25** Prev. Active, YTD Non-B…" at bounding box center [1099, 43] width 101 height 9
select select ".nonbuy-ytd"
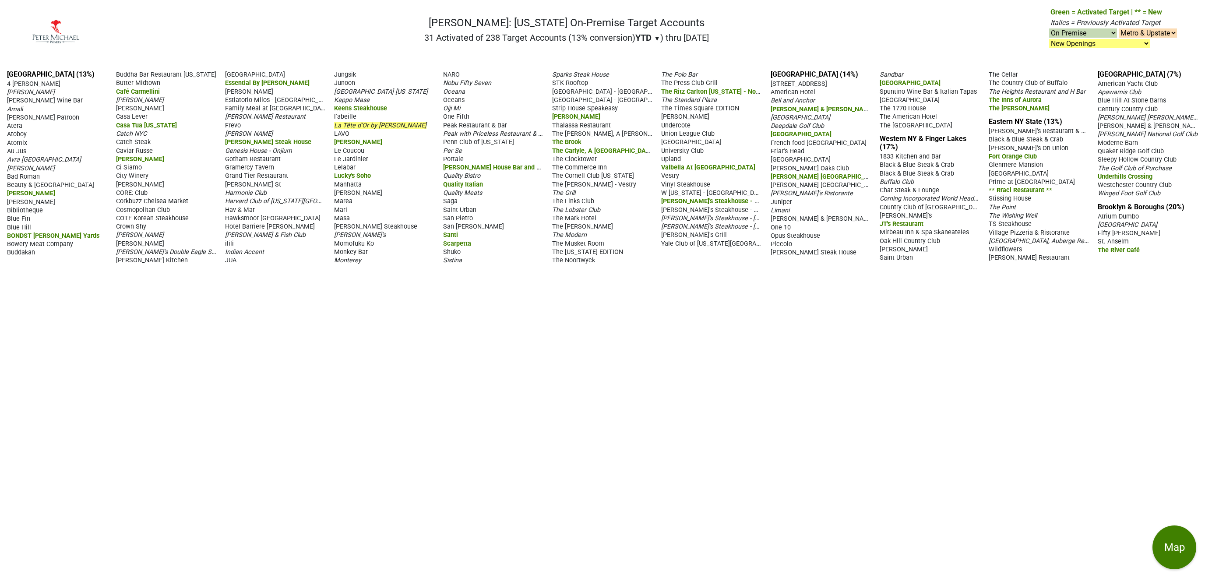
click option "Prev. Active, YTD Non-Buy" at bounding box center [0, 0] width 0 height 0
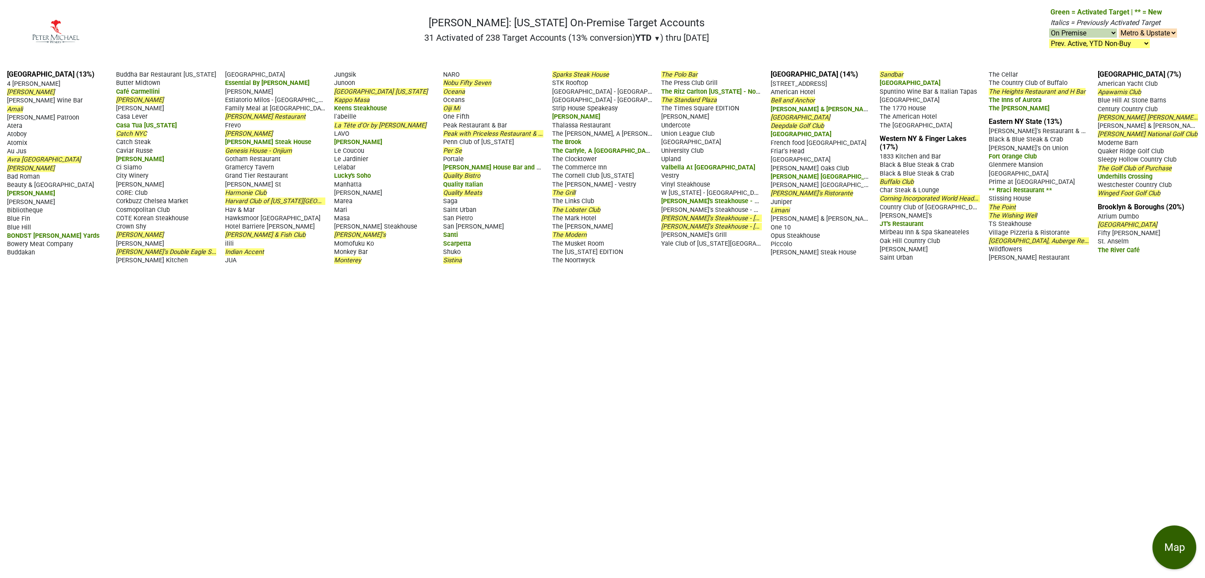
click at [1185, 547] on button "Map" at bounding box center [1175, 547] width 44 height 44
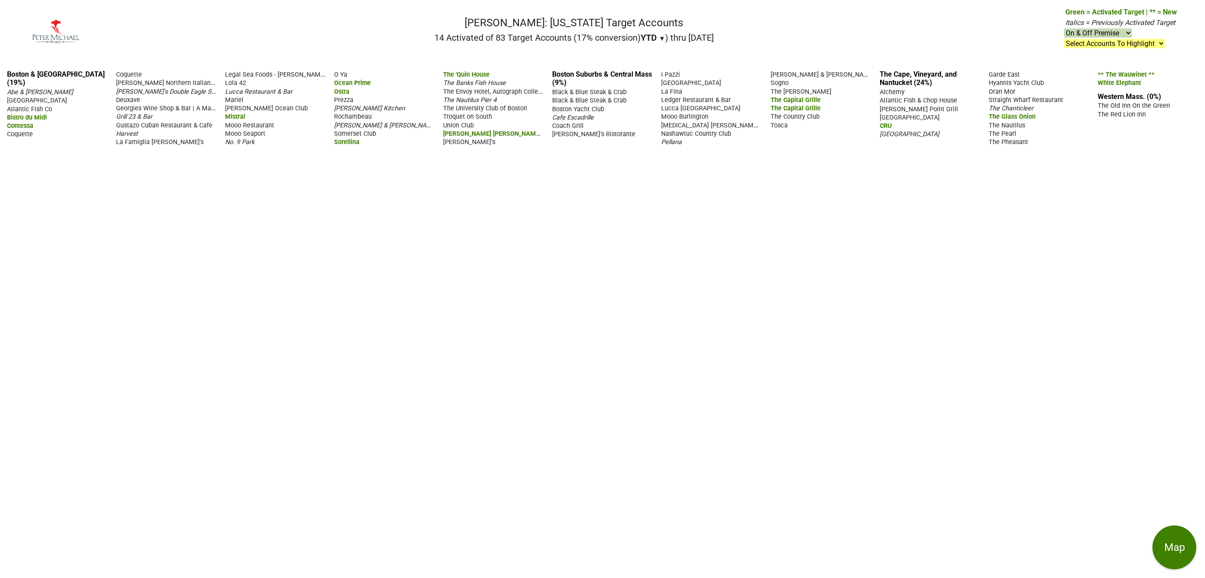
click at [574, 429] on div "Boston & Cambridge (19%) Abe & Louie's Amber Road Atlantic Fish Co Bistro du Mi…" at bounding box center [602, 320] width 1205 height 515
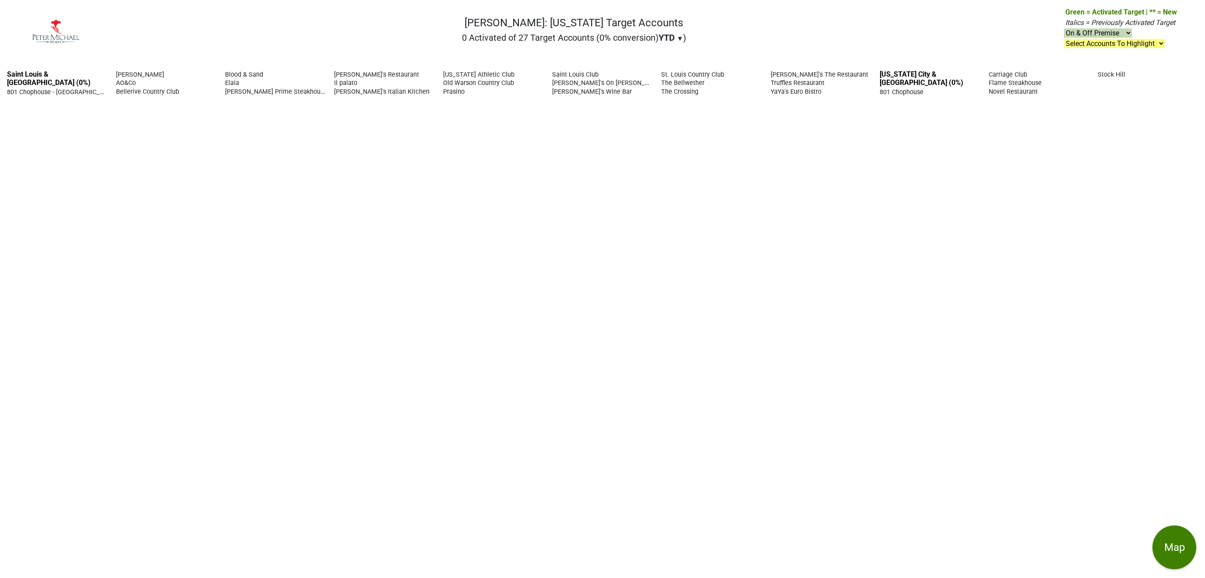
click at [1064, 39] on select "Select Accounts To Highlight **Activated After 8/1/25** Prev. Active, YTD Non-B…" at bounding box center [1114, 43] width 101 height 9
select select ".nonbuy-ytd"
click option "Prev. Active, YTD Non-Buy" at bounding box center [0, 0] width 0 height 0
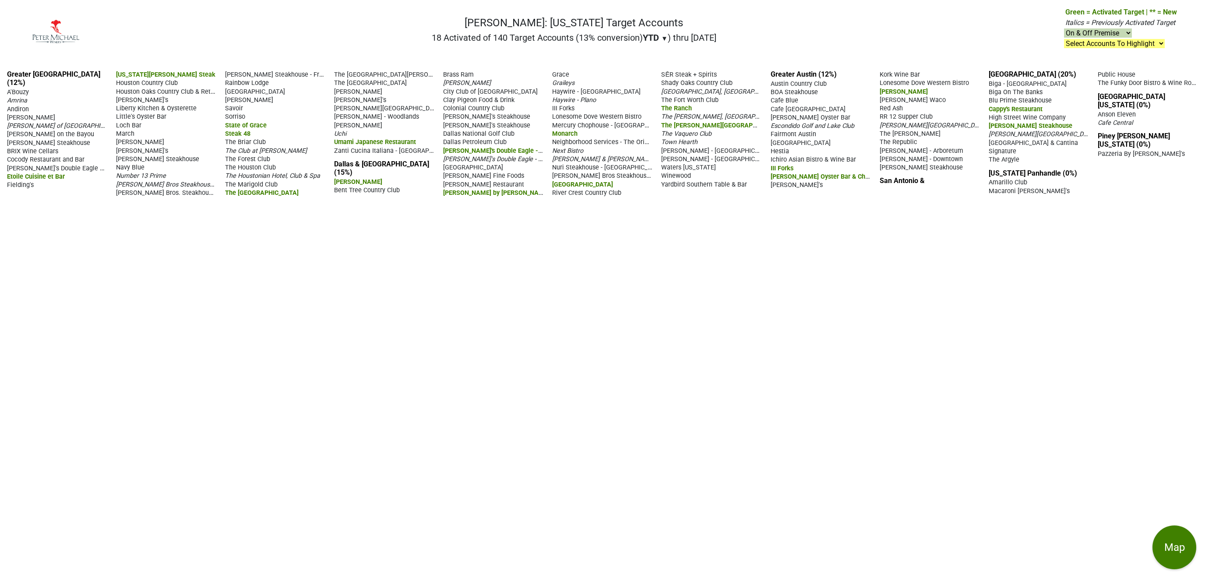
click at [1064, 39] on select "Select Accounts To Highlight **Activated After [DATE]** Prev. Active, YTD Non-B…" at bounding box center [1114, 43] width 101 height 9
select select ".nonbuy-ytd"
click option "Prev. Active, YTD Non-Buy" at bounding box center [0, 0] width 0 height 0
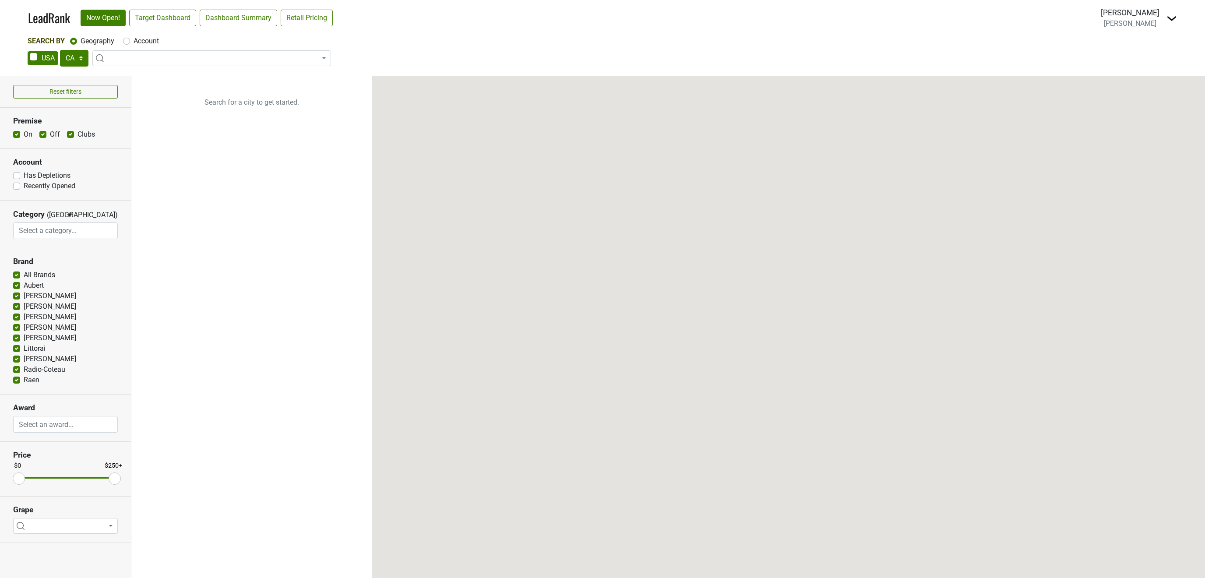
select select "CA"
select select
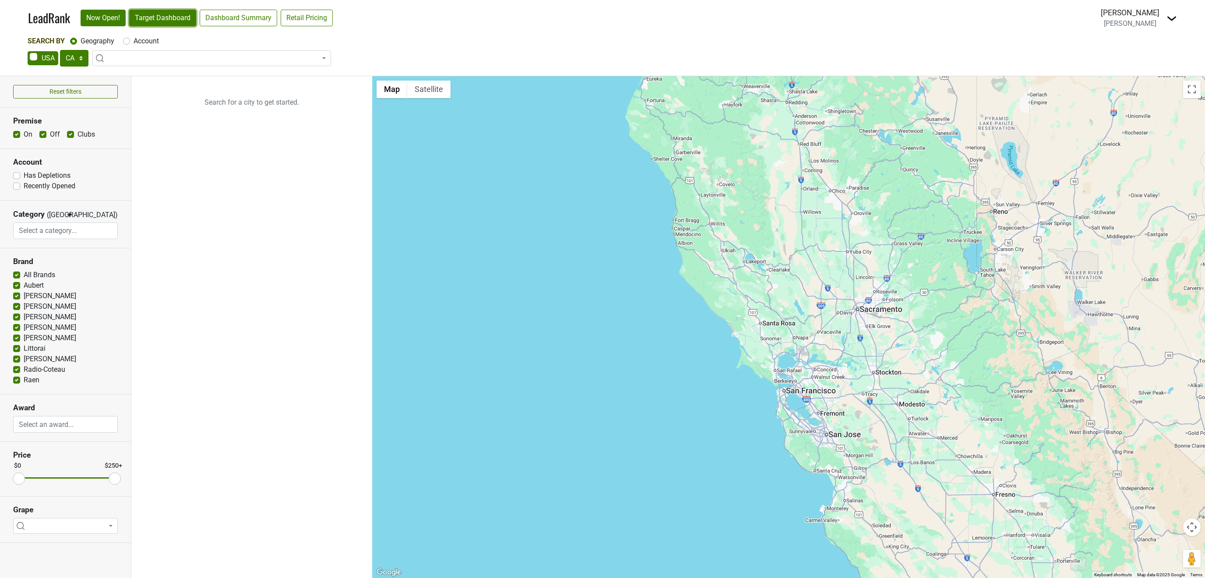
click at [159, 19] on link "Target Dashboard" at bounding box center [162, 18] width 67 height 17
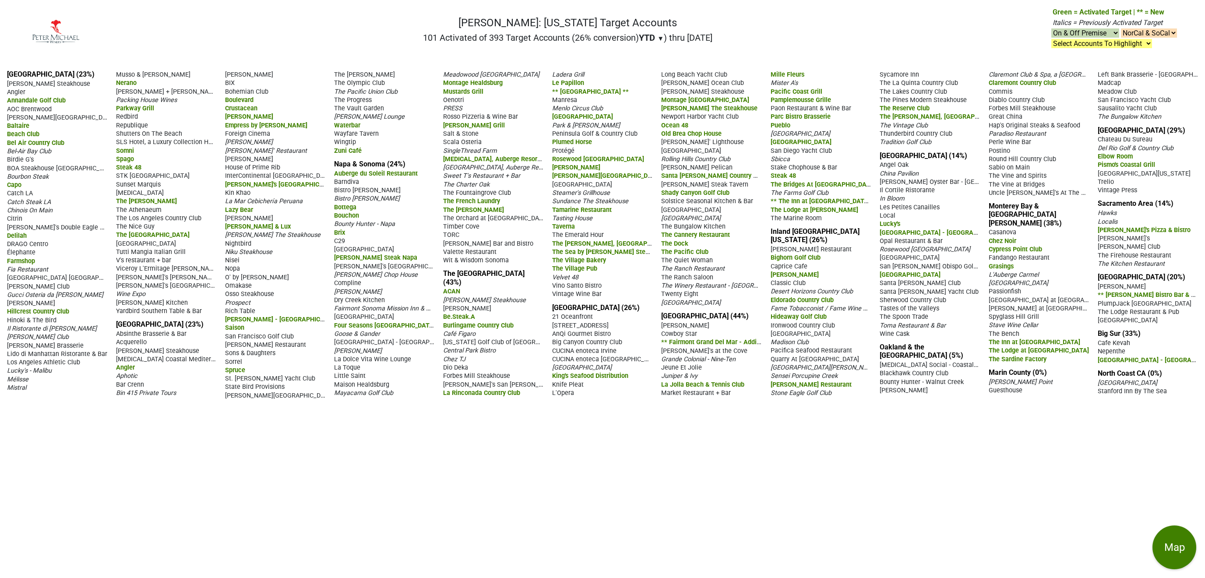
click option "On & Off Premise" at bounding box center [0, 0] width 0 height 0
click at [1051, 28] on select "On & Off Premise On Premise Off Premise Country Clubs Only" at bounding box center [1085, 32] width 68 height 9
select select "on"
click option "On Premise" at bounding box center [0, 0] width 0 height 0
select select "on"
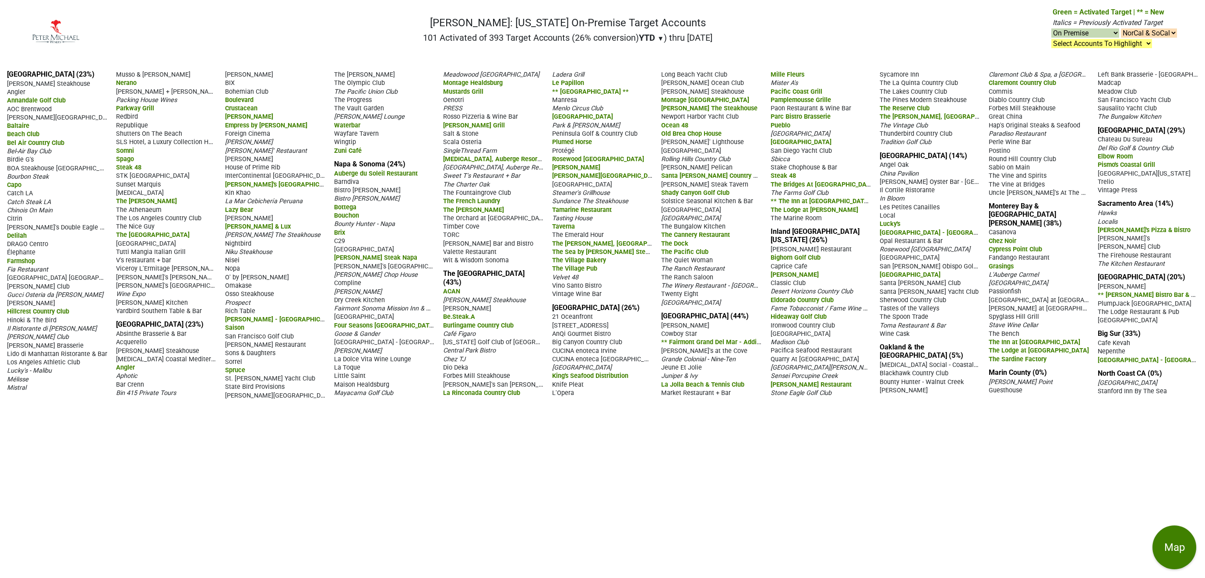
click at [1051, 39] on select "Select Accounts To Highlight **Activated After [DATE]** Prev. Active, YTD Non-B…" at bounding box center [1101, 43] width 101 height 9
select select ".nonbuy-ytd"
click option "Prev. Active, YTD Non-Buy" at bounding box center [0, 0] width 0 height 0
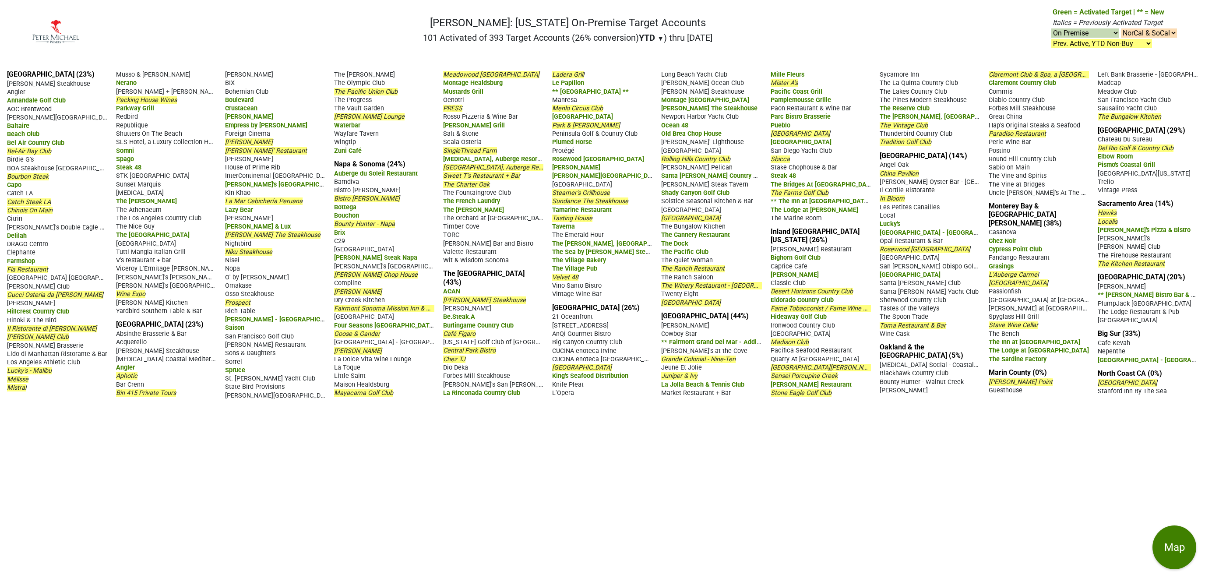
click at [42, 175] on span "Bourbon Steak" at bounding box center [28, 176] width 42 height 7
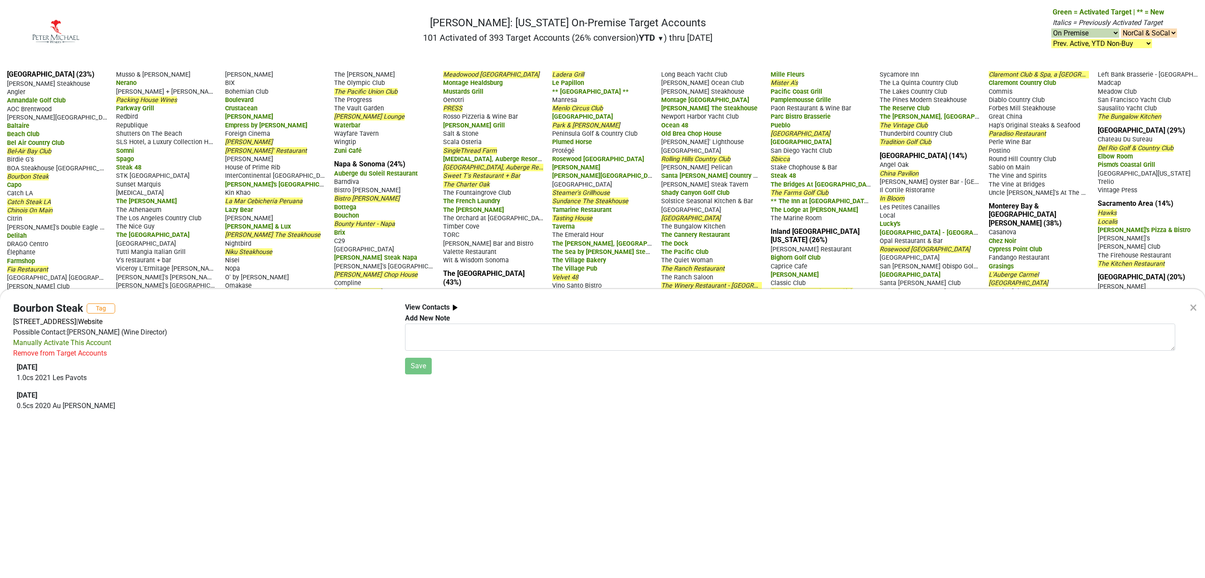
click at [388, 26] on div "× Bourbon Steak Tag [STREET_ADDRESS] | Website Possible Contact: [PERSON_NAME] …" at bounding box center [602, 289] width 1205 height 578
